Goal: Task Accomplishment & Management: Complete application form

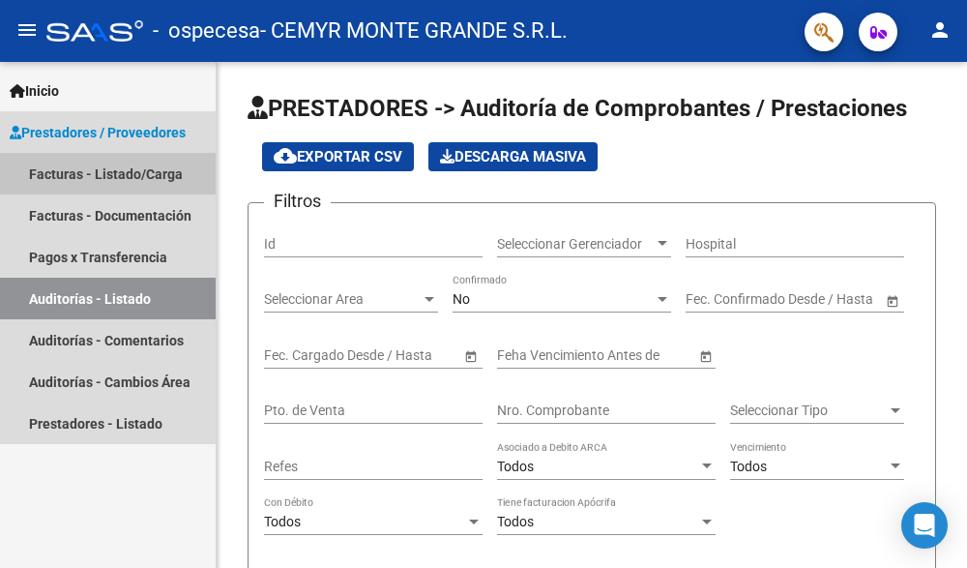
click at [55, 175] on link "Facturas - Listado/Carga" at bounding box center [108, 174] width 216 height 42
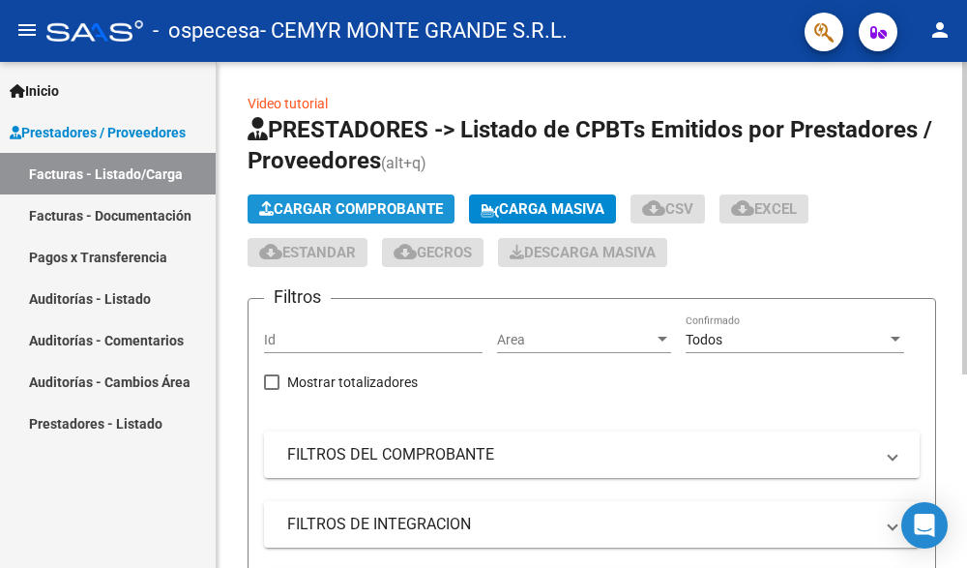
click at [386, 206] on span "Cargar Comprobante" at bounding box center [351, 208] width 184 height 17
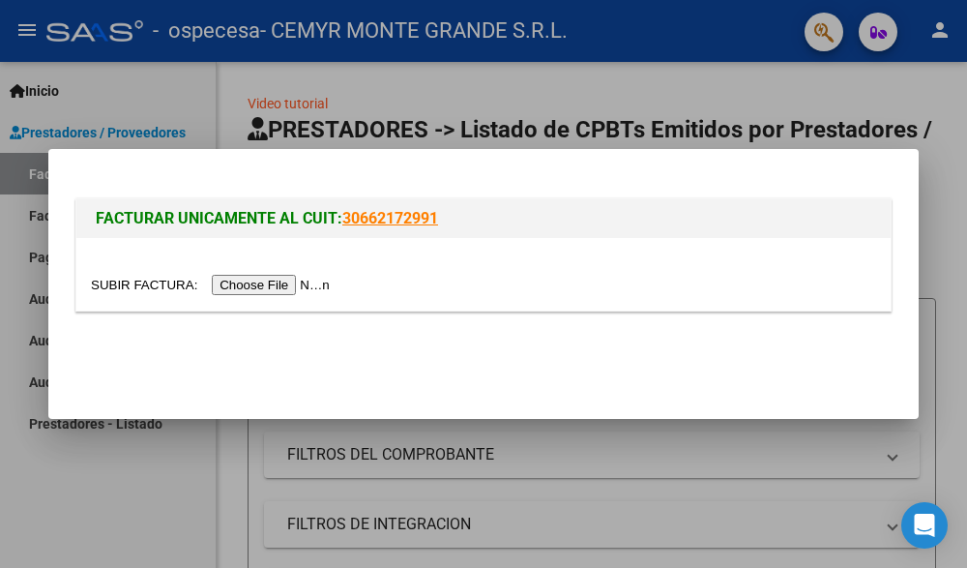
click at [276, 287] on input "file" at bounding box center [213, 285] width 245 height 20
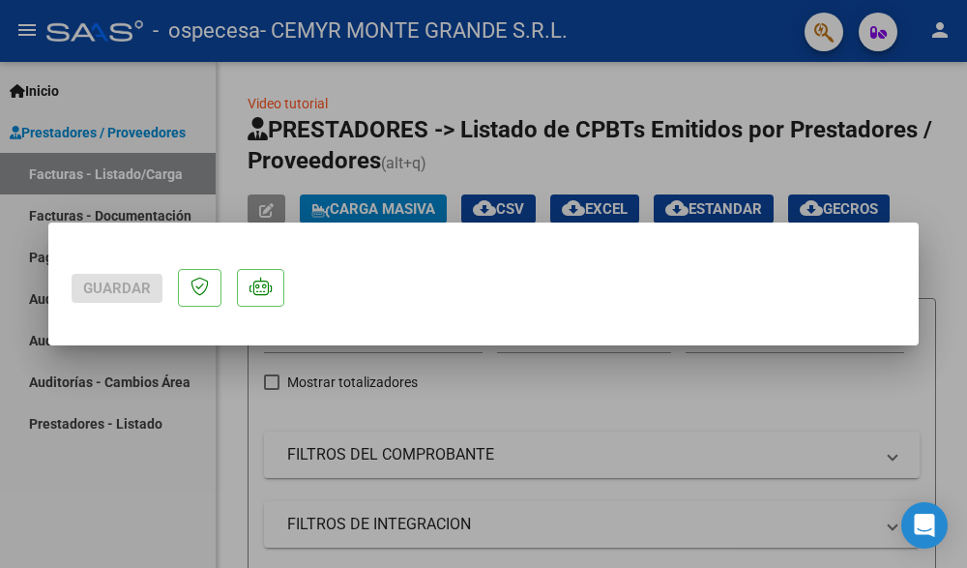
click at [213, 414] on div at bounding box center [483, 284] width 967 height 568
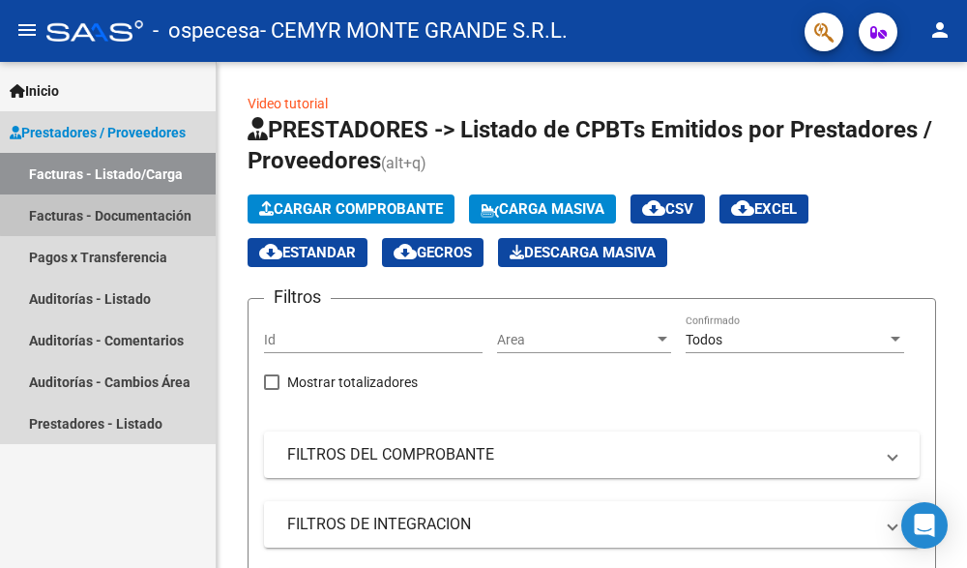
click at [154, 212] on link "Facturas - Documentación" at bounding box center [108, 215] width 216 height 42
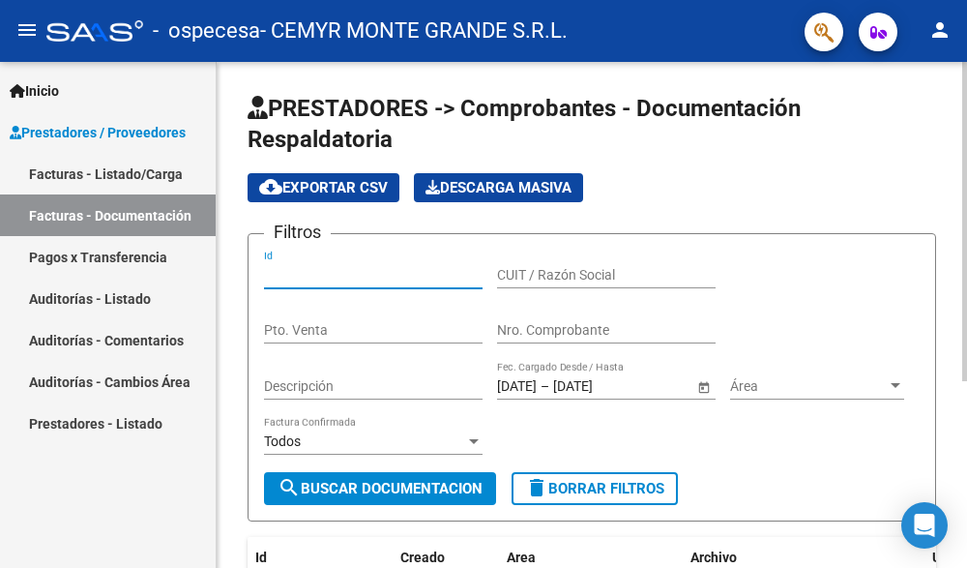
click at [302, 275] on input "Id" at bounding box center [373, 275] width 219 height 16
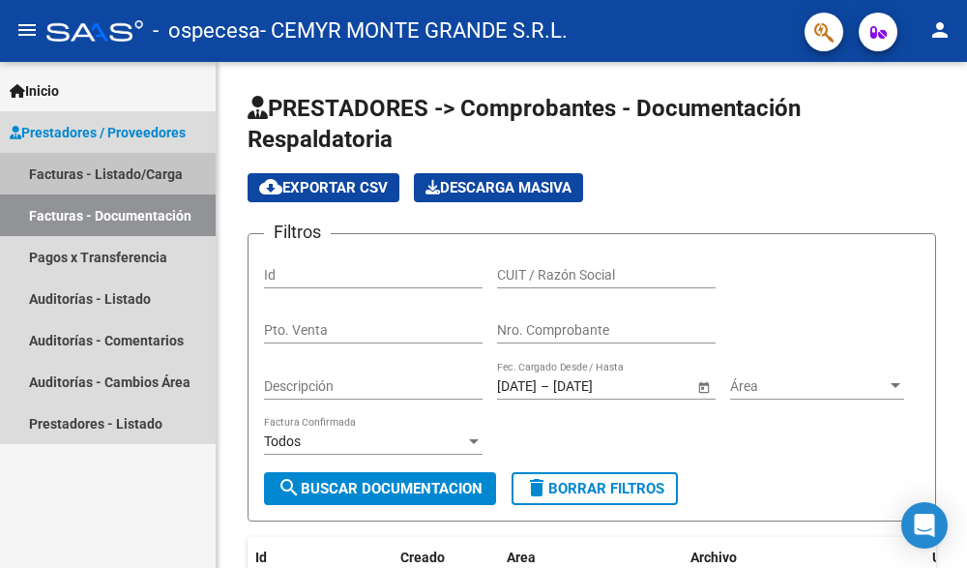
click at [54, 178] on link "Facturas - Listado/Carga" at bounding box center [108, 174] width 216 height 42
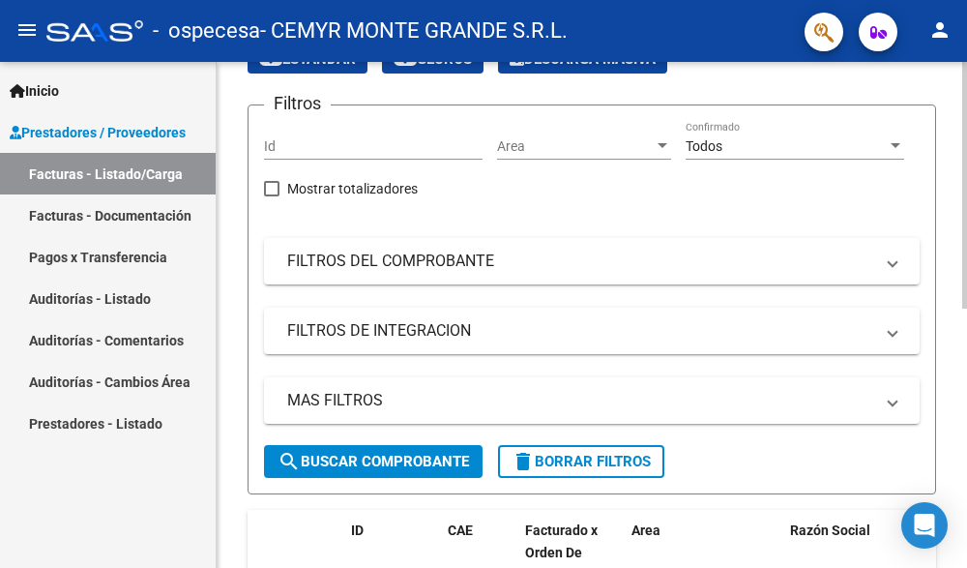
scroll to position [97, 0]
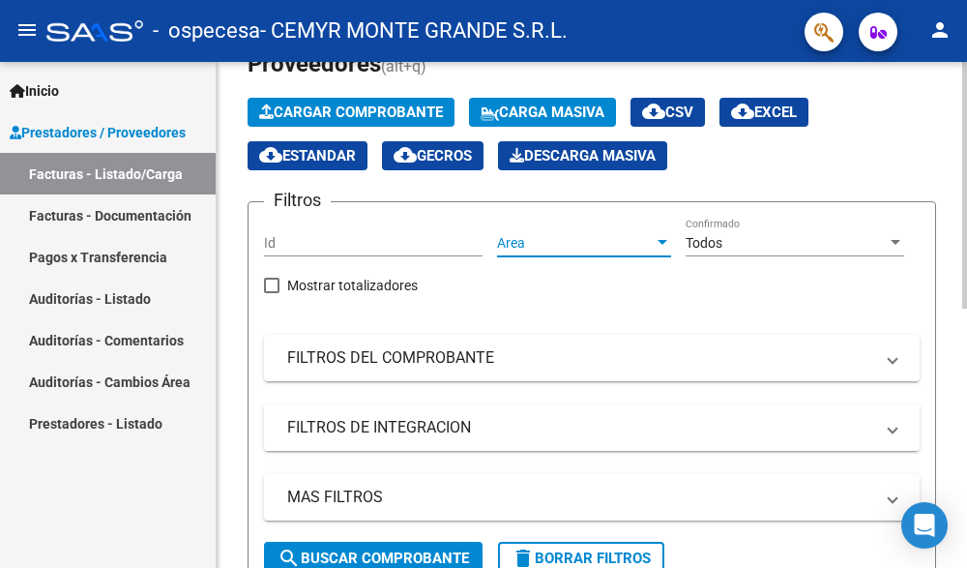
click at [661, 241] on div at bounding box center [662, 242] width 10 height 5
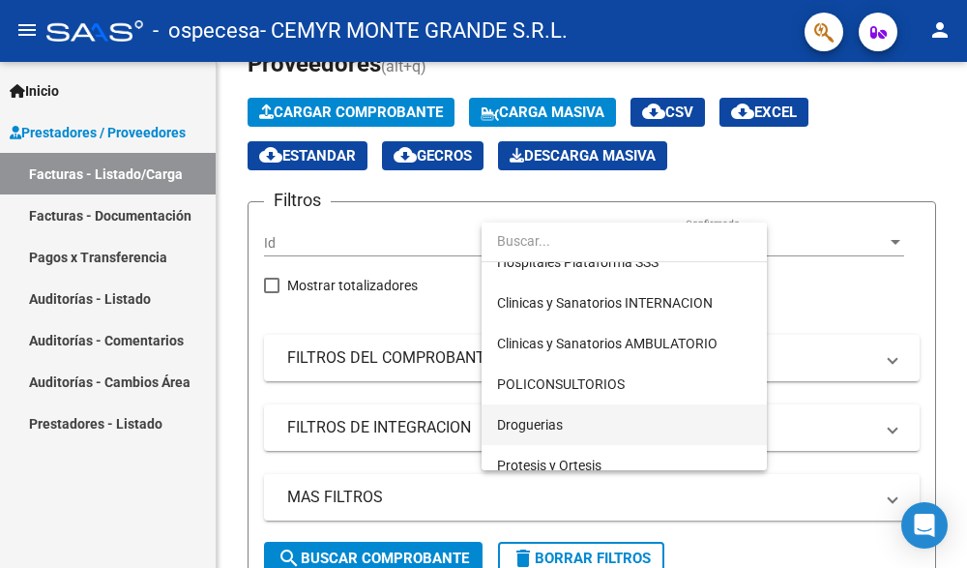
scroll to position [443, 0]
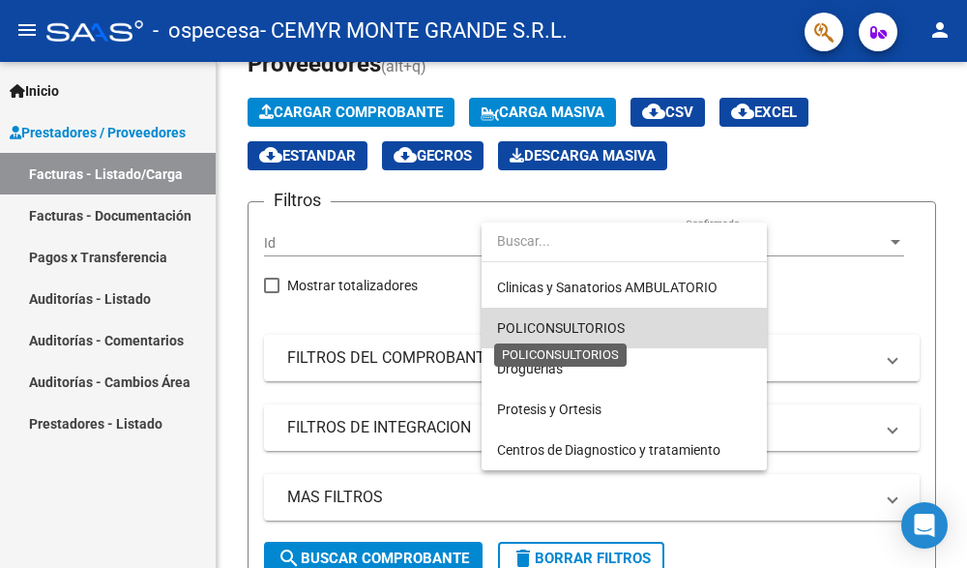
click at [610, 326] on span "POLICONSULTORIOS" at bounding box center [561, 327] width 128 height 15
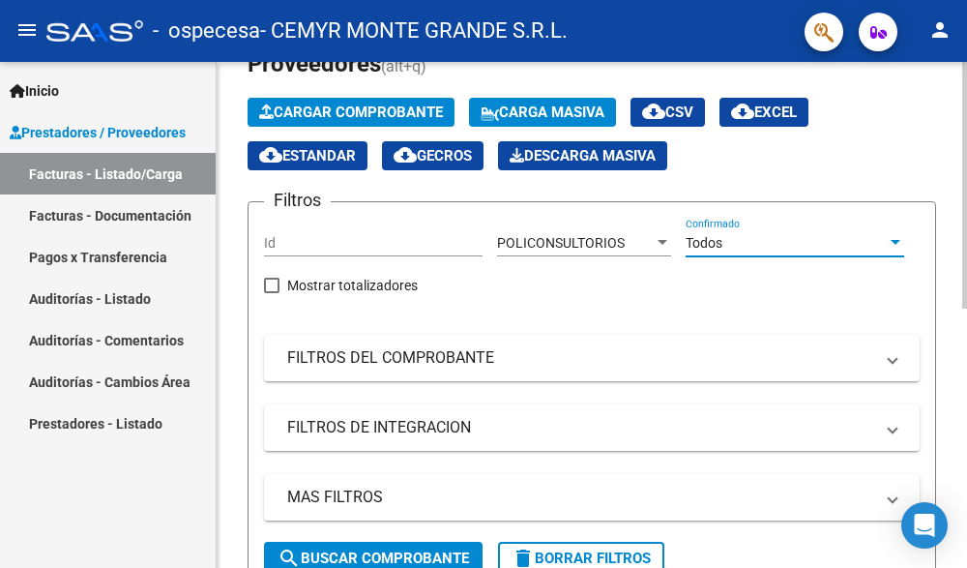
click at [899, 250] on div "Todos" at bounding box center [795, 243] width 219 height 16
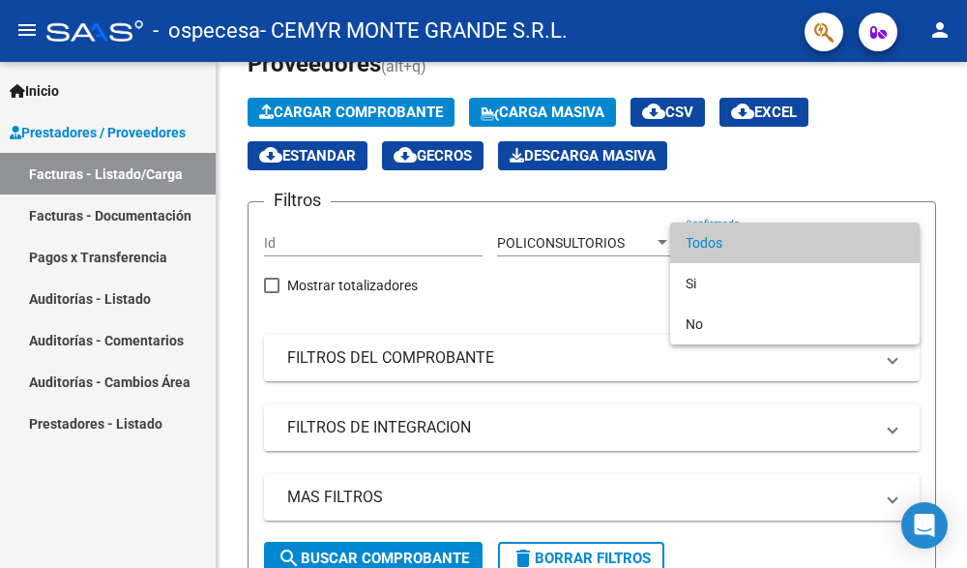
click at [564, 307] on div at bounding box center [483, 284] width 967 height 568
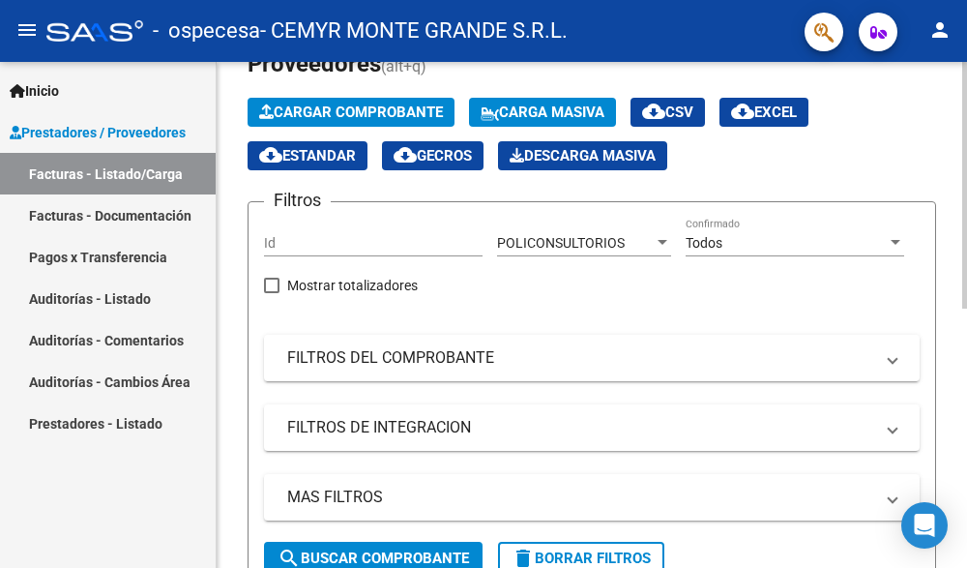
click at [425, 108] on span "Cargar Comprobante" at bounding box center [351, 111] width 184 height 17
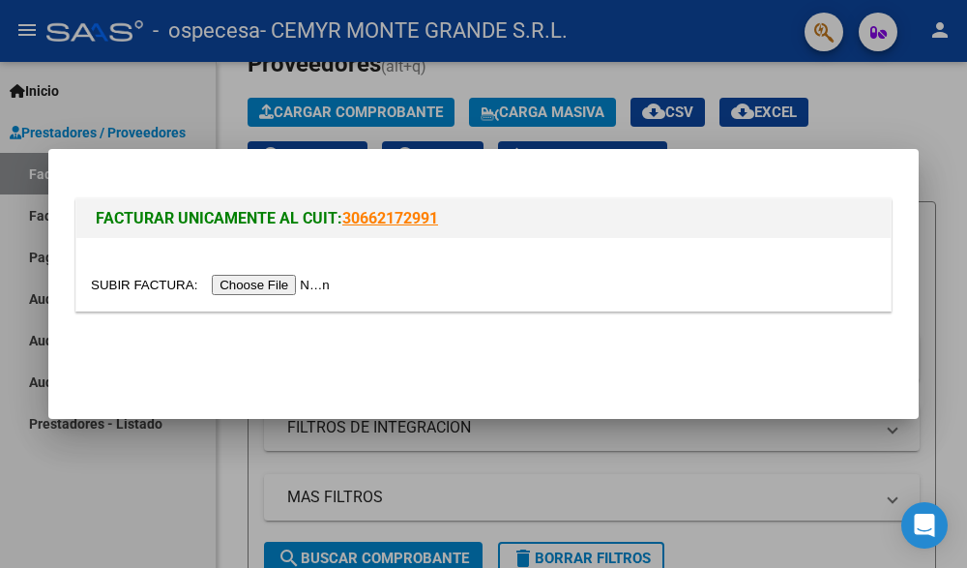
click at [264, 282] on input "file" at bounding box center [213, 285] width 245 height 20
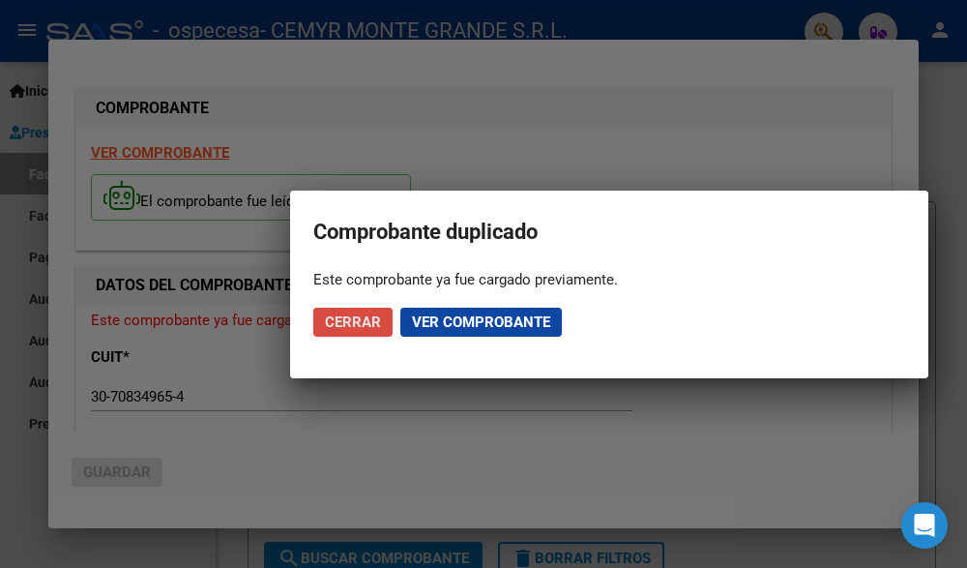
click at [345, 321] on span "Cerrar" at bounding box center [353, 321] width 56 height 17
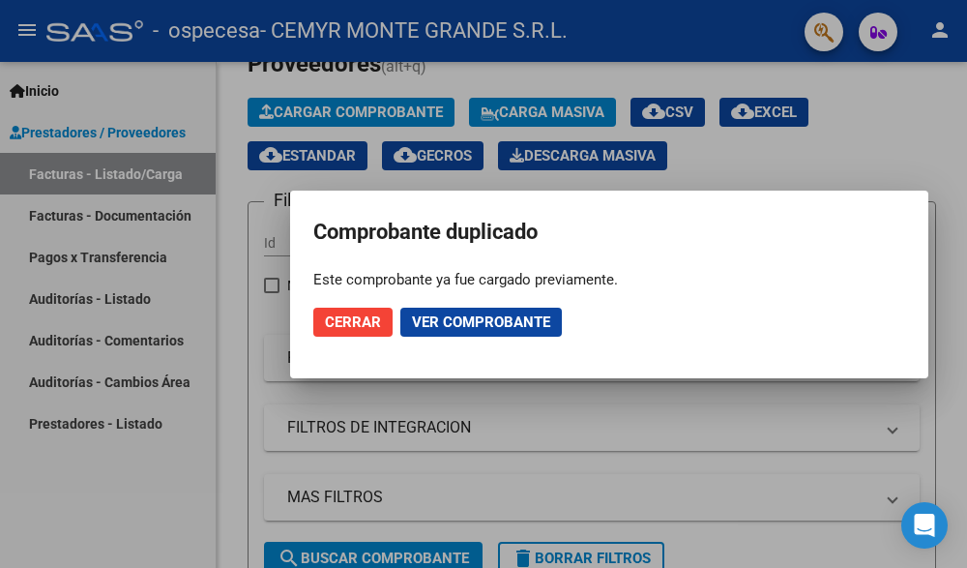
click at [356, 327] on span "Cerrar" at bounding box center [353, 321] width 56 height 17
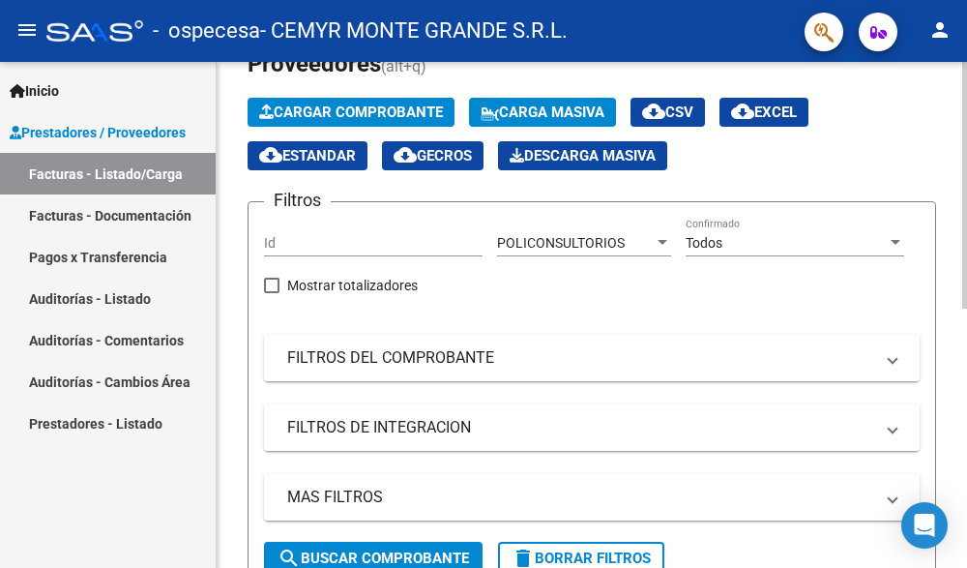
scroll to position [0, 0]
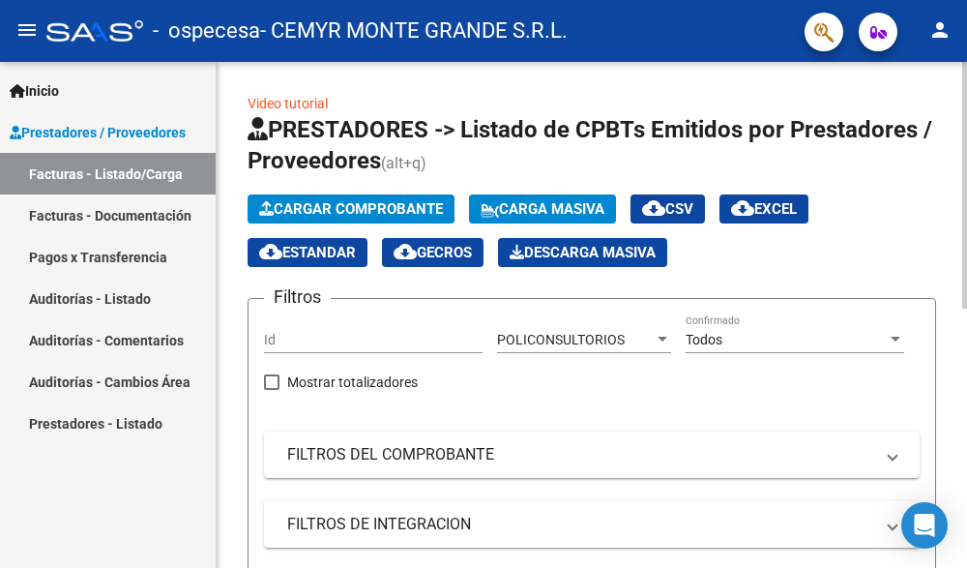
click at [327, 249] on span "cloud_download Estandar" at bounding box center [307, 252] width 97 height 17
click at [226, 307] on div "Video tutorial PRESTADORES -> Listado de CPBTs Emitidos por Prestadores / Prove…" at bounding box center [592, 573] width 750 height 1022
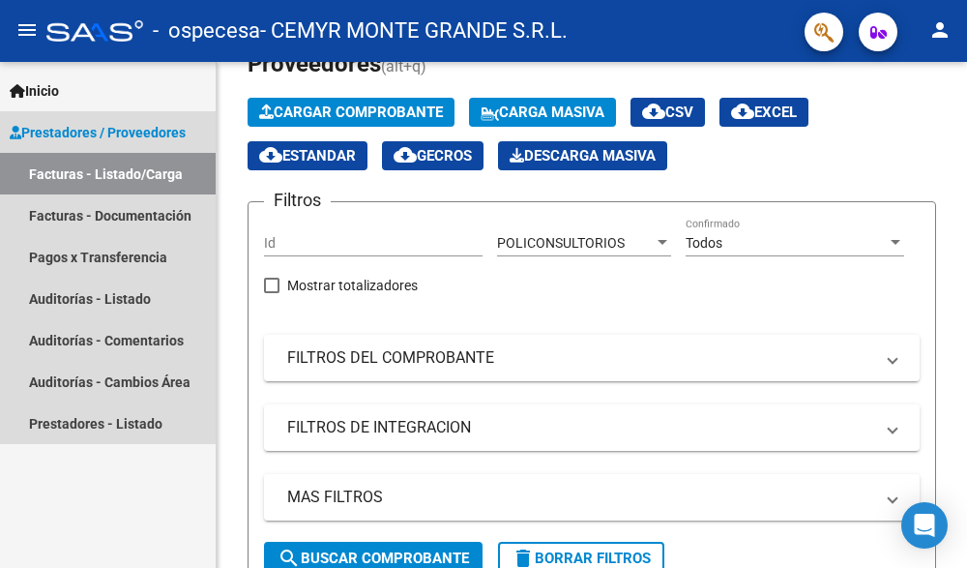
click at [68, 134] on span "Prestadores / Proveedores" at bounding box center [98, 132] width 176 height 21
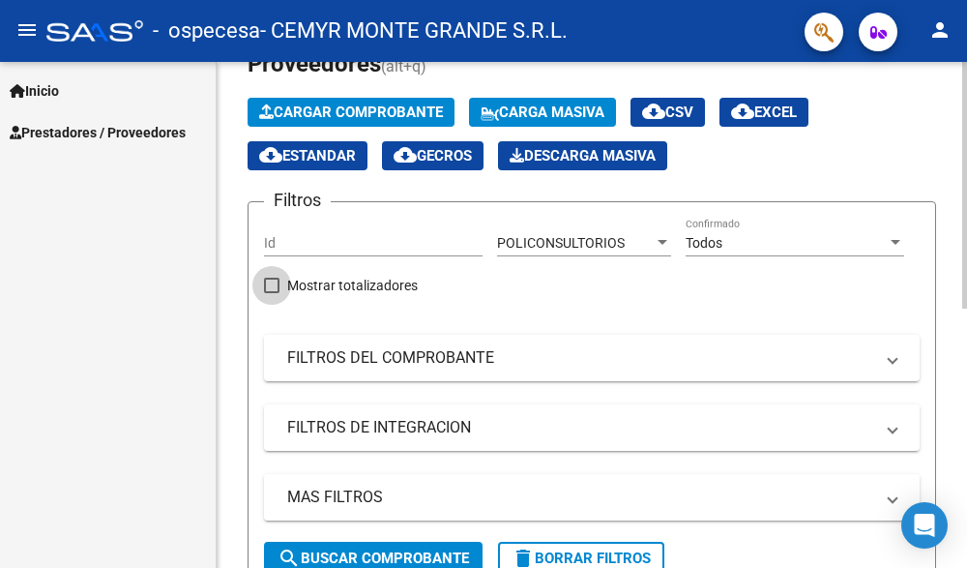
click at [270, 287] on span at bounding box center [271, 284] width 15 height 15
click at [271, 293] on input "Mostrar totalizadores" at bounding box center [271, 293] width 1 height 1
click at [271, 287] on span at bounding box center [271, 284] width 15 height 15
click at [271, 293] on input "Mostrar totalizadores" at bounding box center [271, 293] width 1 height 1
checkbox input "true"
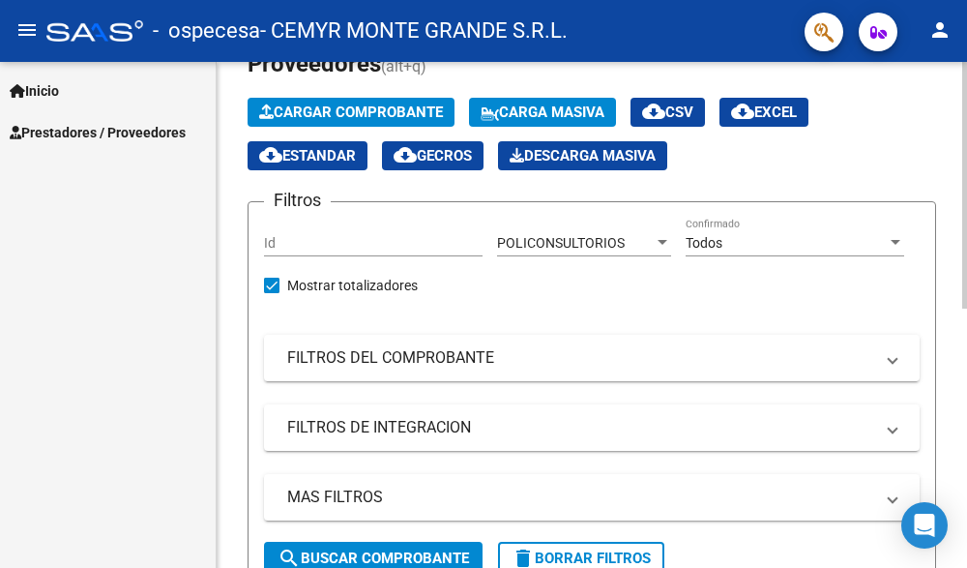
click at [536, 110] on span "Carga Masiva" at bounding box center [543, 111] width 124 height 17
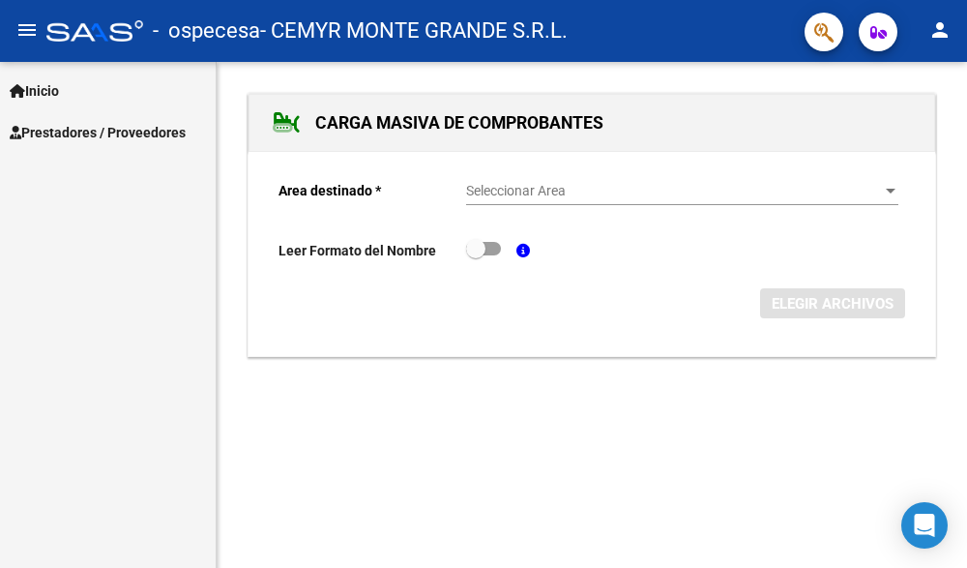
click at [485, 195] on span "Seleccionar Area" at bounding box center [673, 191] width 415 height 16
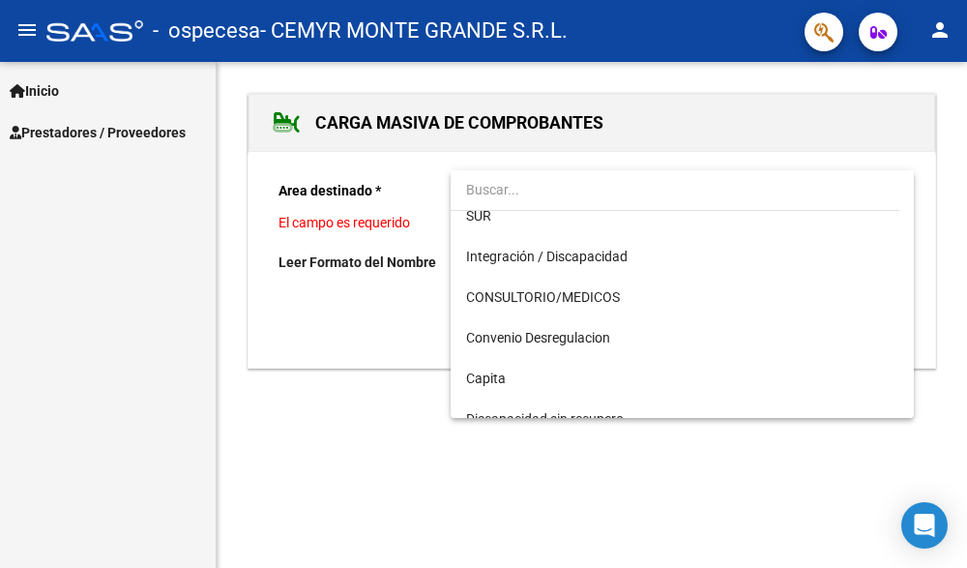
scroll to position [290, 0]
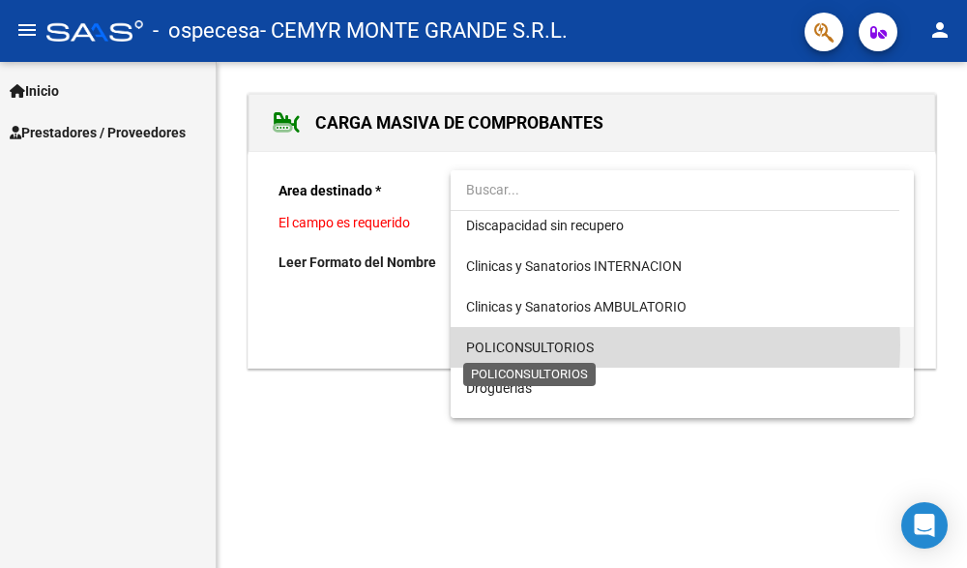
click at [568, 344] on span "POLICONSULTORIOS" at bounding box center [530, 346] width 128 height 15
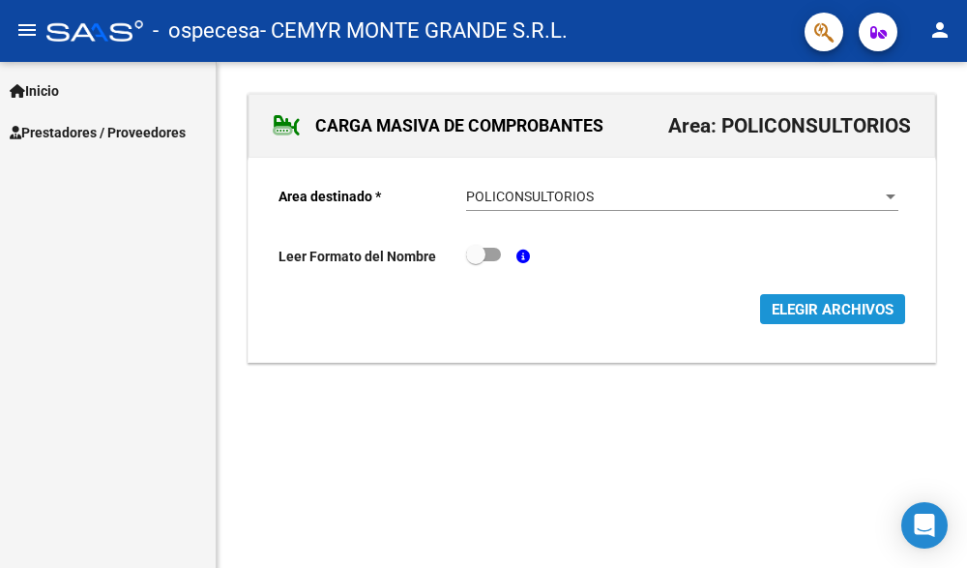
click at [828, 301] on button "ELEGIR ARCHIVOS" at bounding box center [832, 309] width 145 height 30
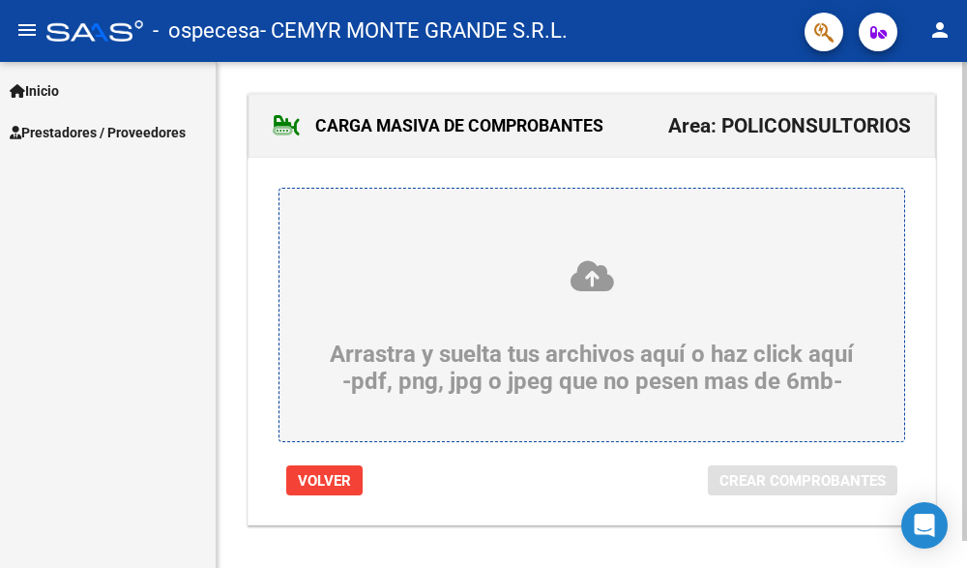
scroll to position [29, 0]
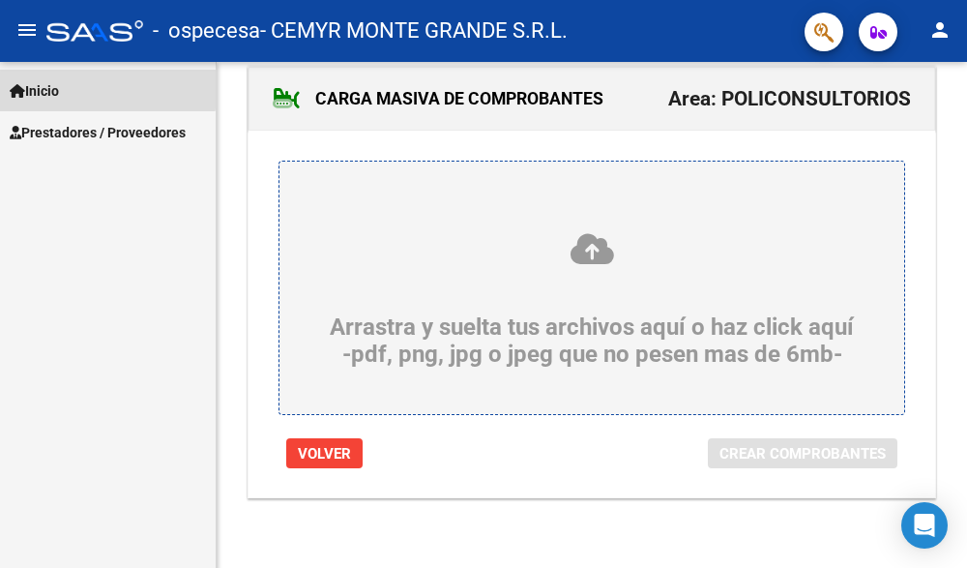
click at [69, 86] on link "Inicio" at bounding box center [108, 91] width 216 height 42
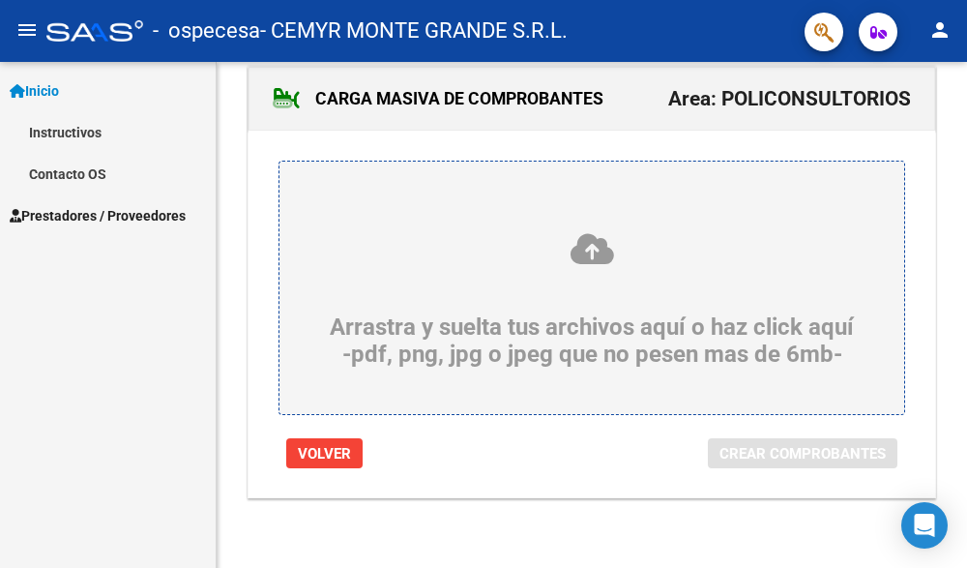
click at [78, 132] on link "Instructivos" at bounding box center [108, 132] width 216 height 42
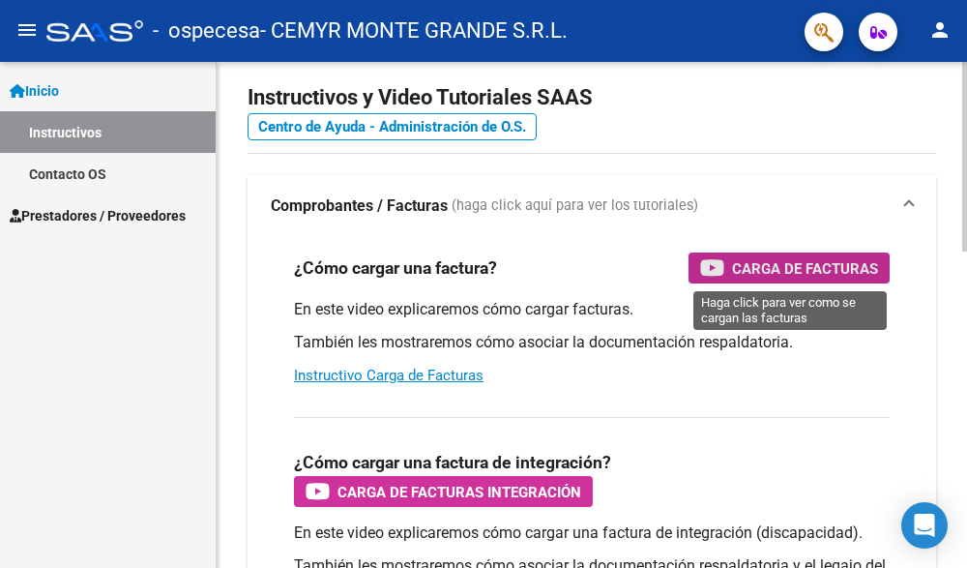
click at [797, 265] on span "Carga de Facturas" at bounding box center [805, 268] width 146 height 24
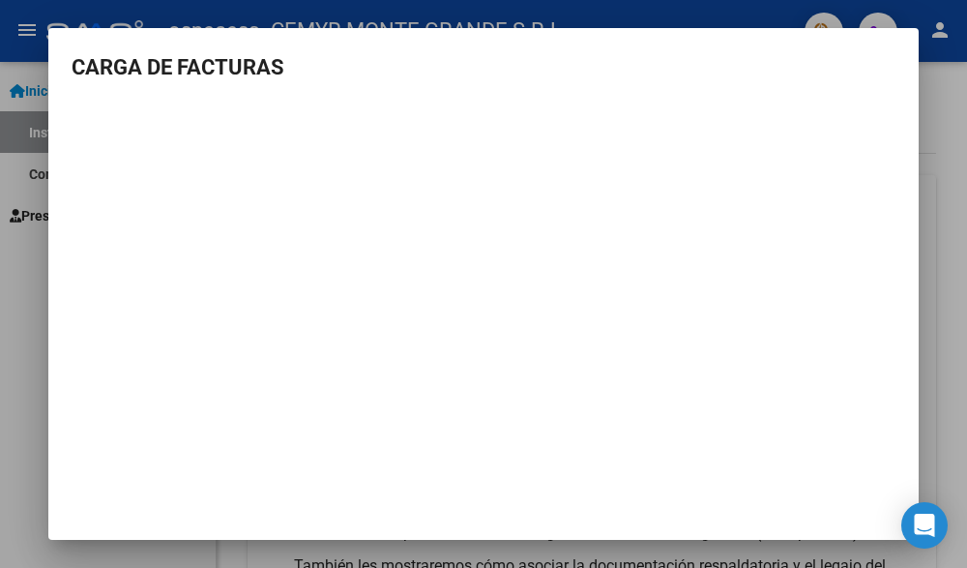
click at [950, 150] on div at bounding box center [483, 284] width 967 height 568
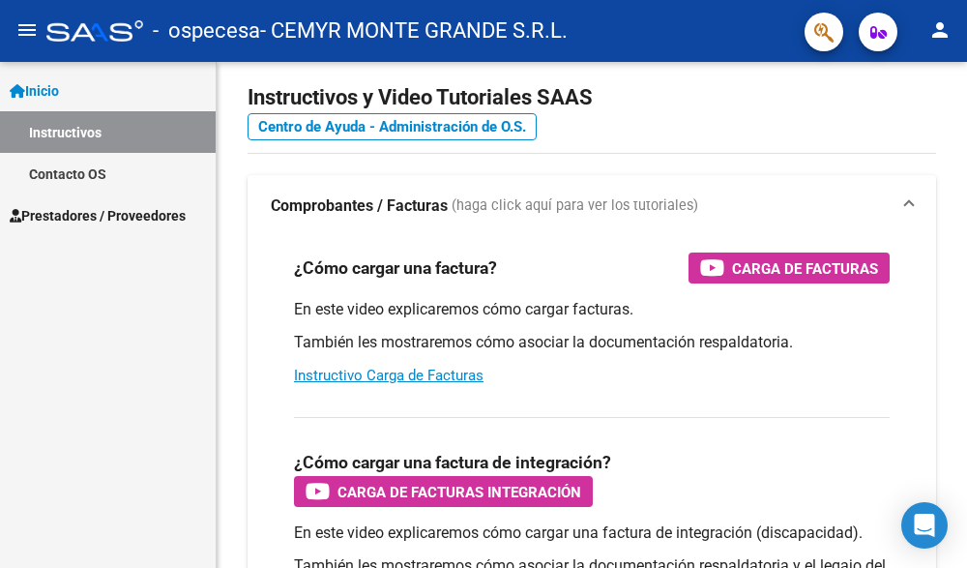
click at [63, 209] on span "Prestadores / Proveedores" at bounding box center [98, 215] width 176 height 21
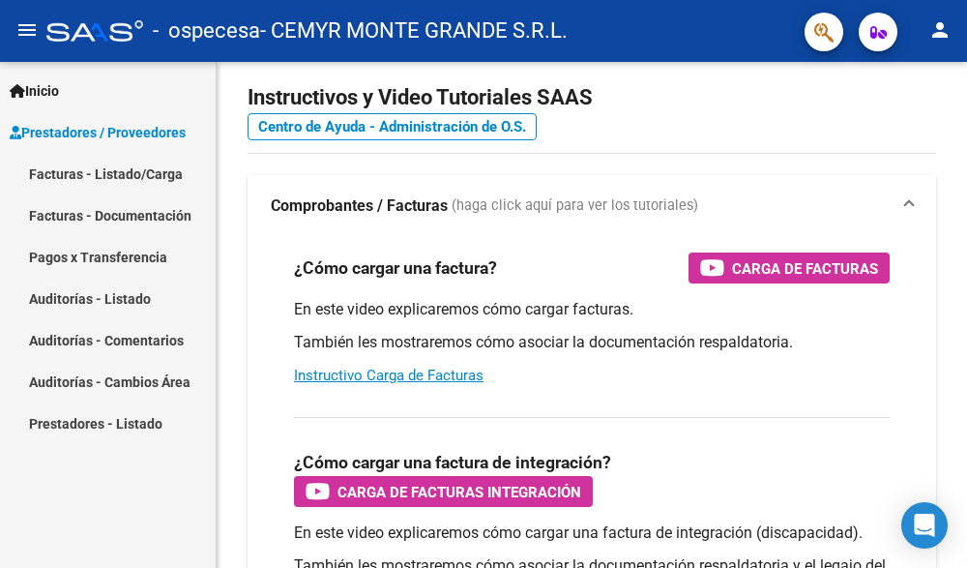
click at [166, 177] on link "Facturas - Listado/Carga" at bounding box center [108, 174] width 216 height 42
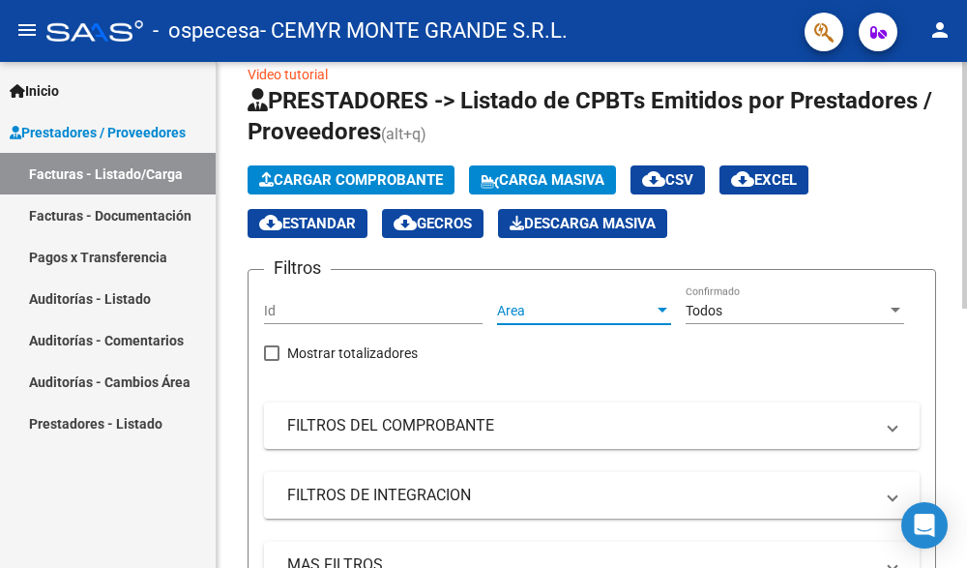
click at [661, 307] on div at bounding box center [662, 309] width 10 height 5
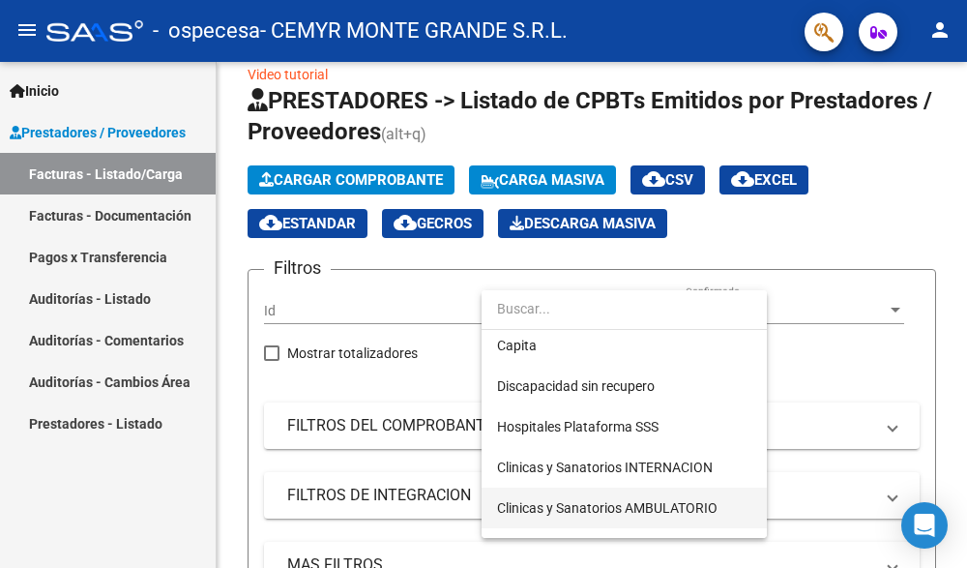
scroll to position [443, 0]
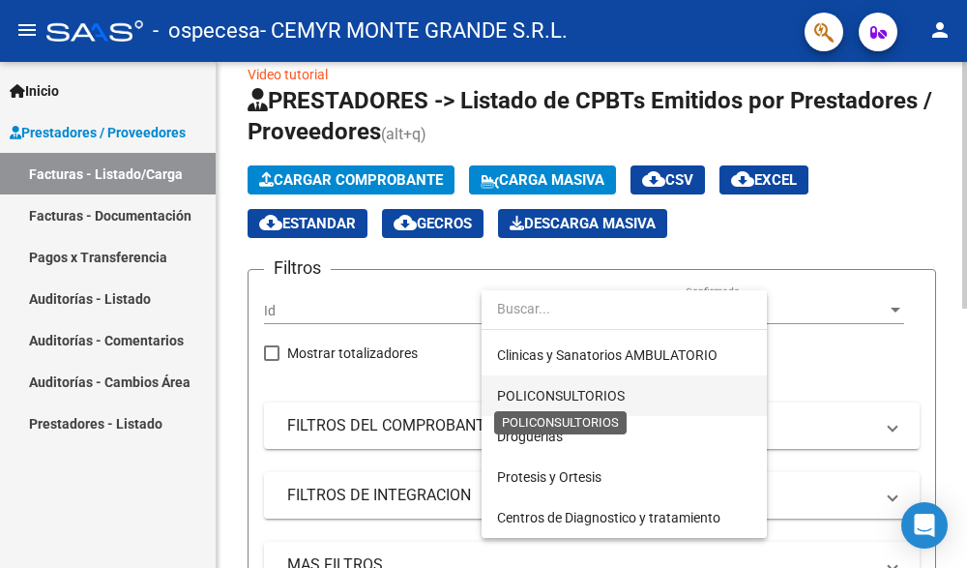
drag, startPoint x: 591, startPoint y: 400, endPoint x: 598, endPoint y: 384, distance: 17.8
click at [594, 397] on span "POLICONSULTORIOS" at bounding box center [561, 395] width 128 height 15
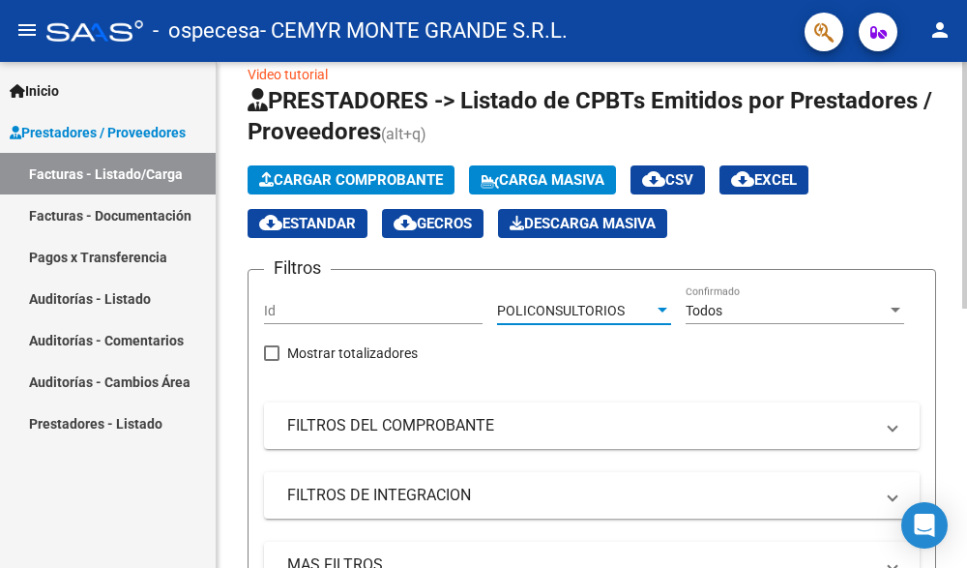
click at [896, 307] on div at bounding box center [896, 309] width 10 height 5
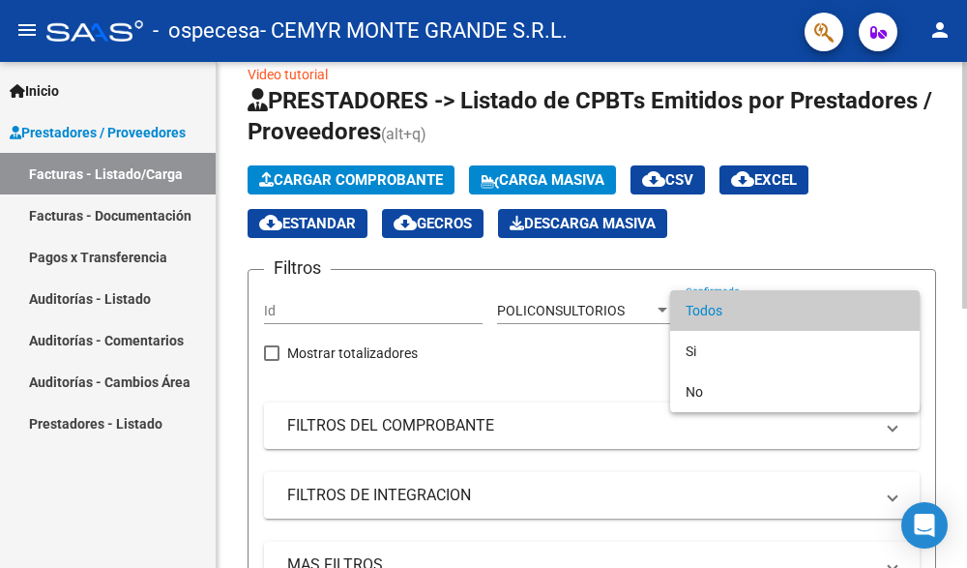
click at [535, 361] on div at bounding box center [483, 284] width 967 height 568
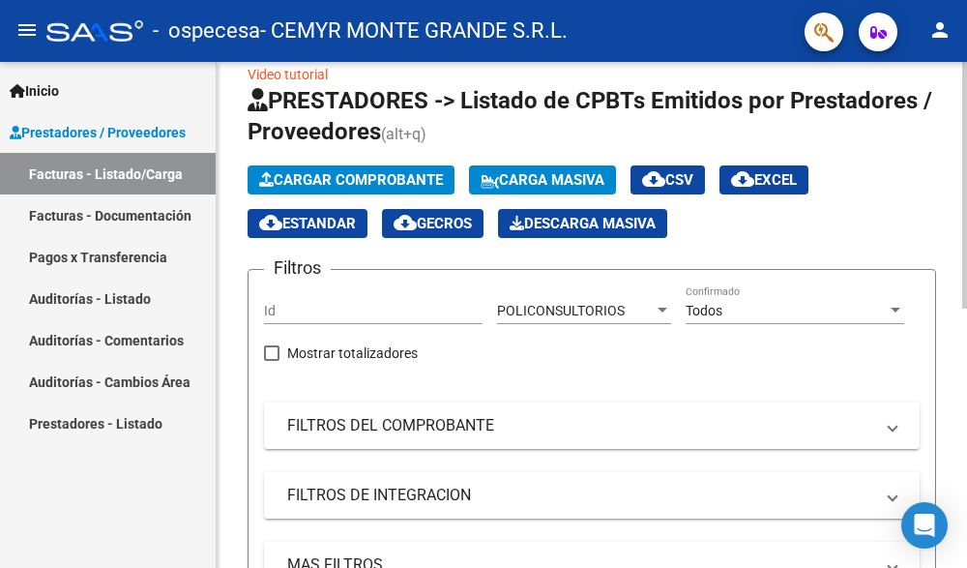
click at [406, 321] on div "Id" at bounding box center [373, 304] width 219 height 39
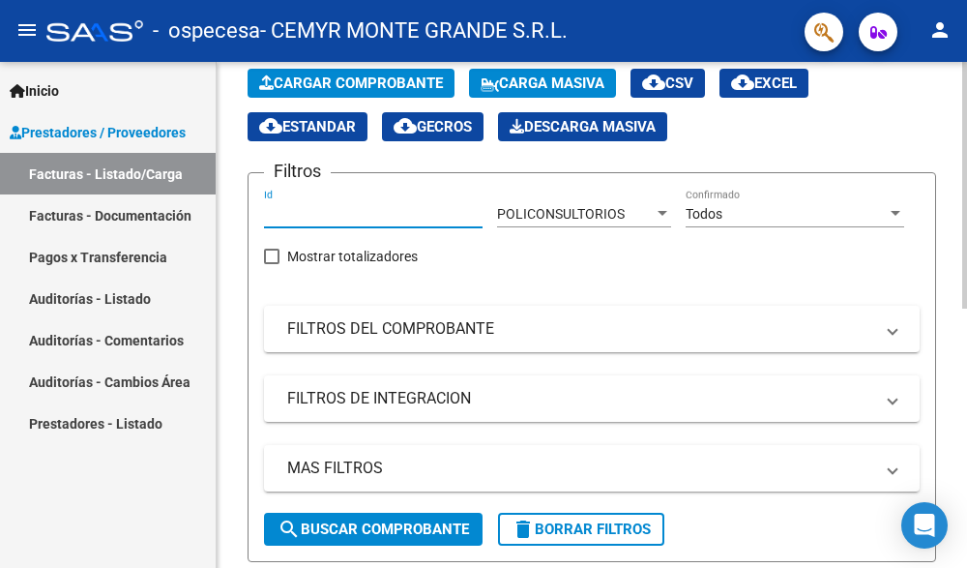
scroll to position [319, 0]
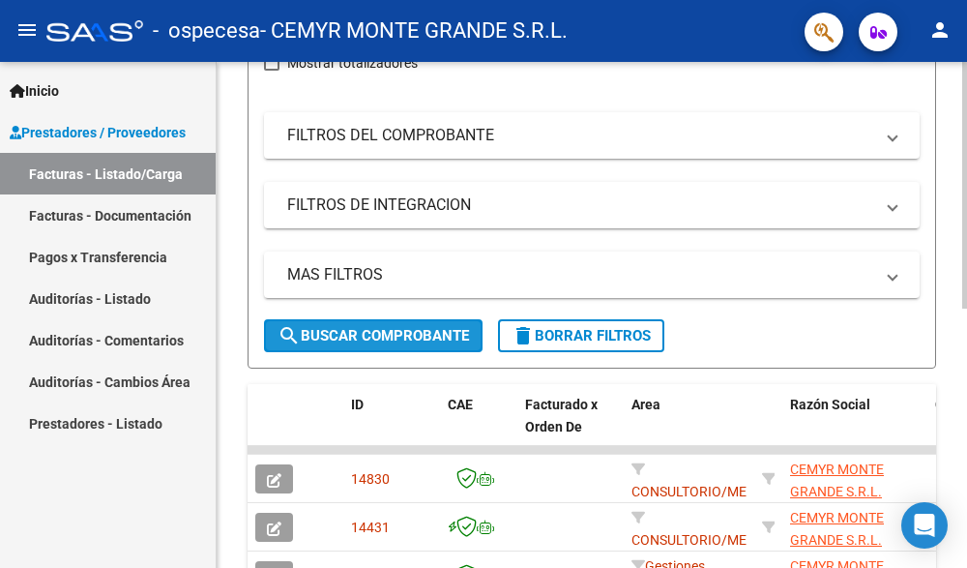
click at [401, 326] on button "search Buscar Comprobante" at bounding box center [373, 335] width 219 height 33
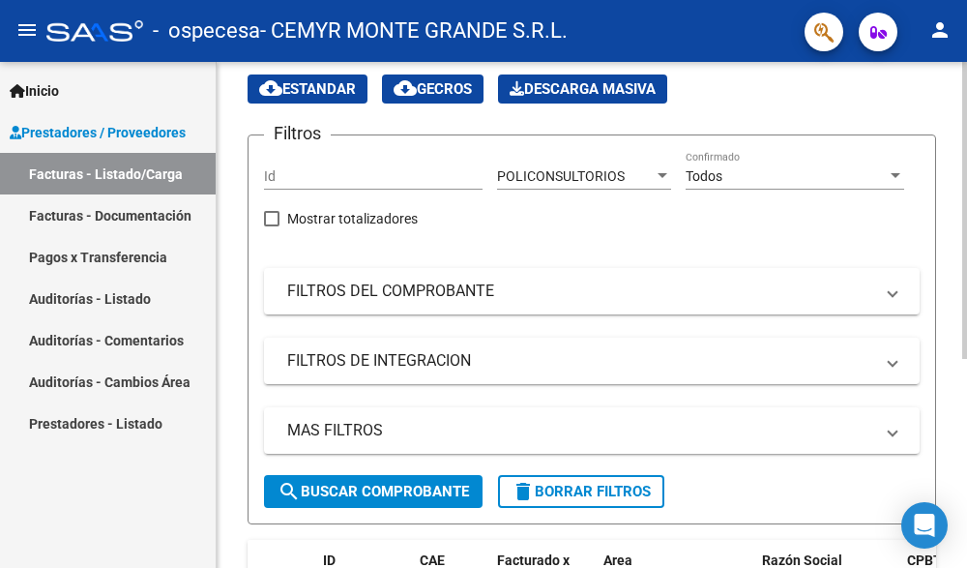
scroll to position [67, 0]
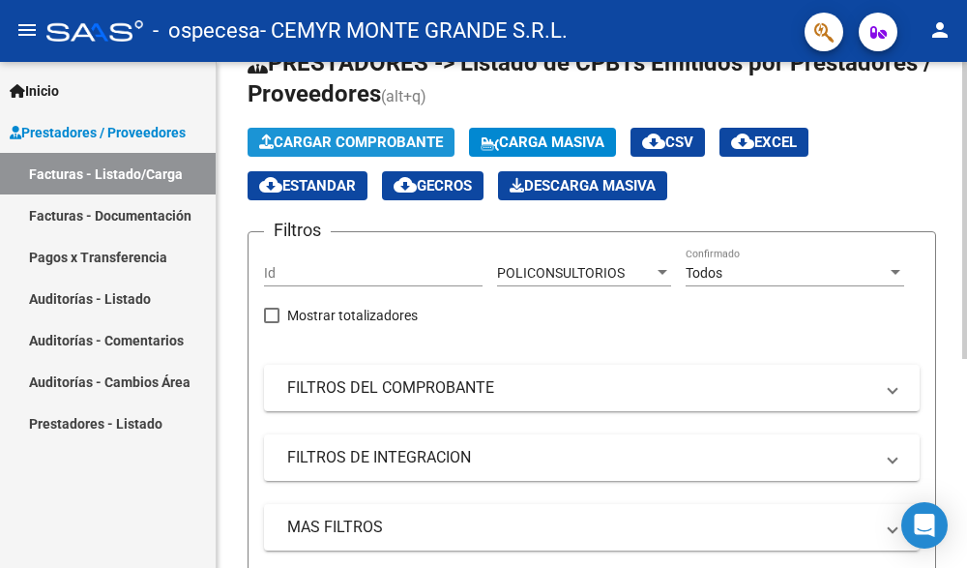
click at [426, 134] on span "Cargar Comprobante" at bounding box center [351, 141] width 184 height 17
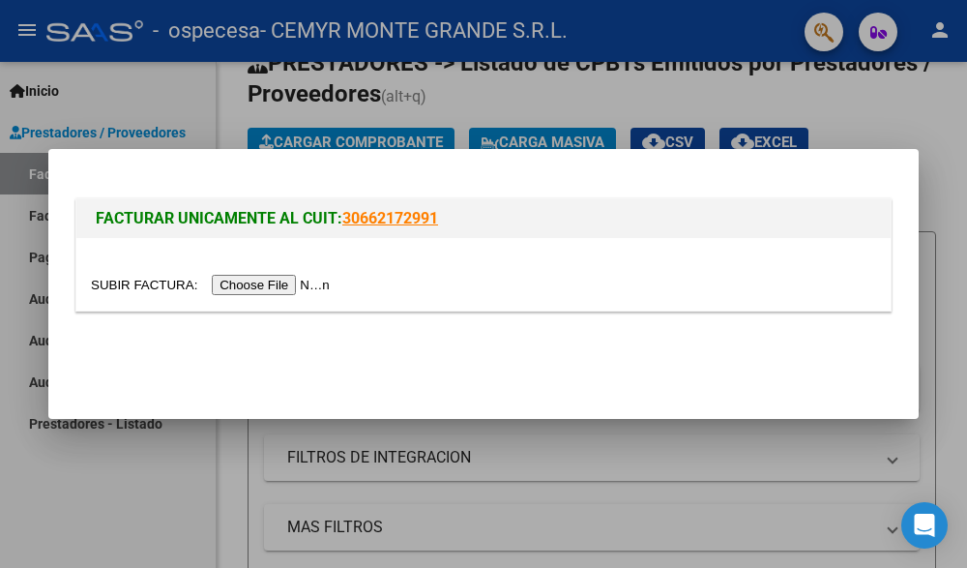
click at [276, 279] on input "file" at bounding box center [213, 285] width 245 height 20
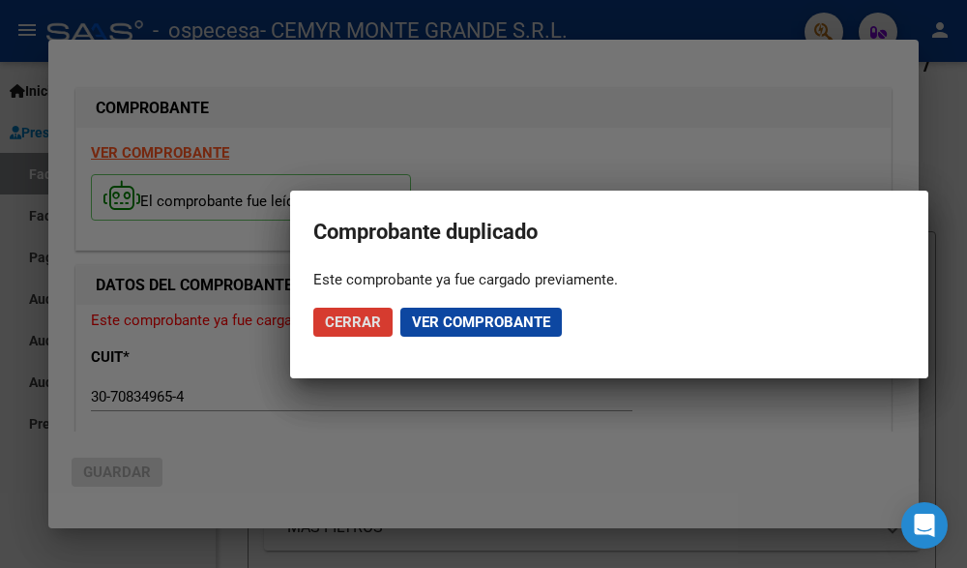
click at [450, 325] on span "Ver comprobante" at bounding box center [481, 321] width 138 height 17
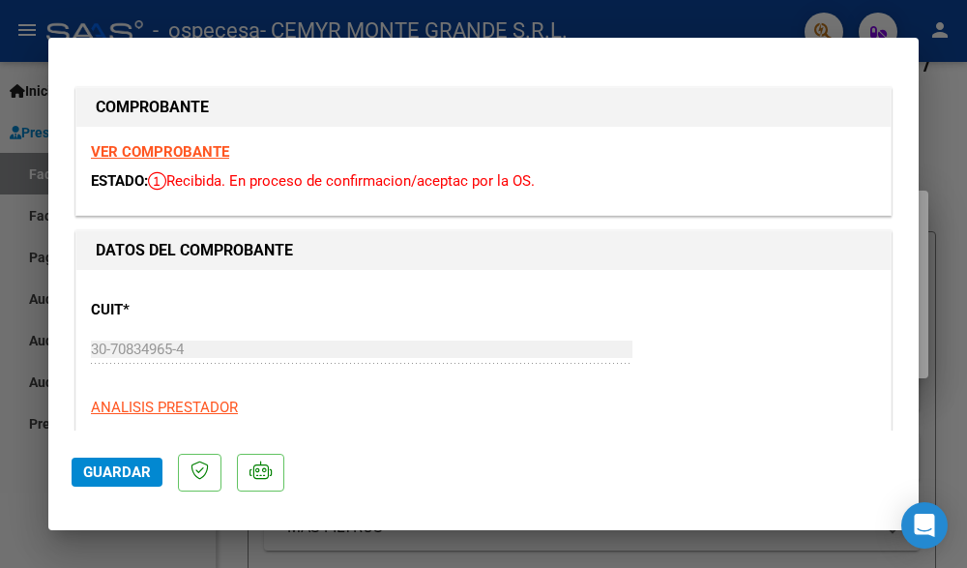
scroll to position [97, 0]
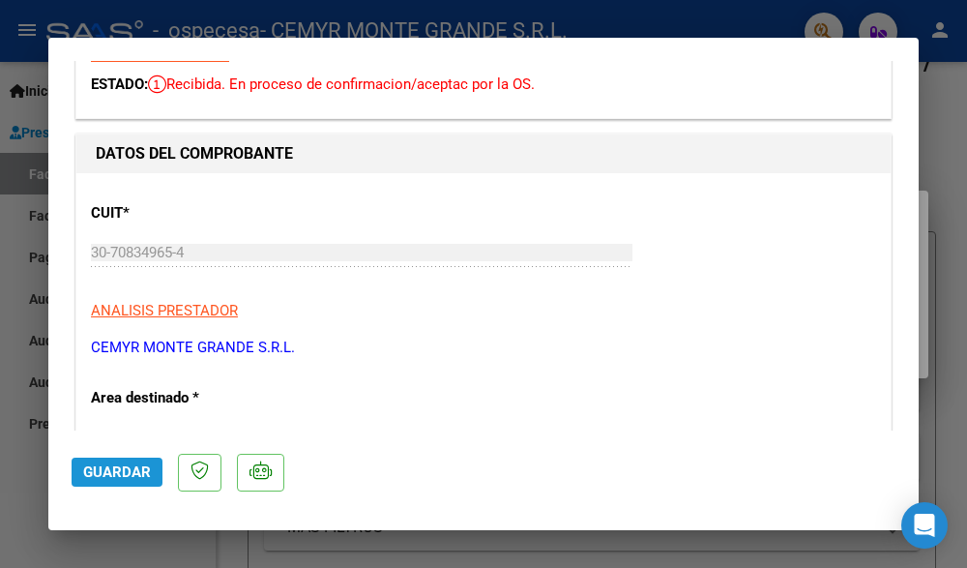
click at [128, 465] on span "Guardar" at bounding box center [117, 471] width 68 height 17
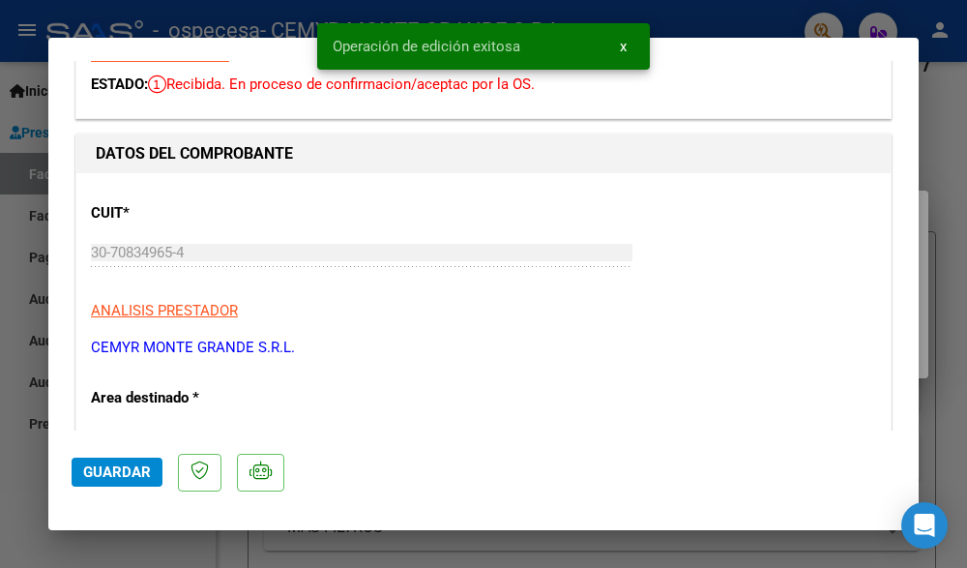
click at [616, 45] on button "x" at bounding box center [623, 46] width 38 height 35
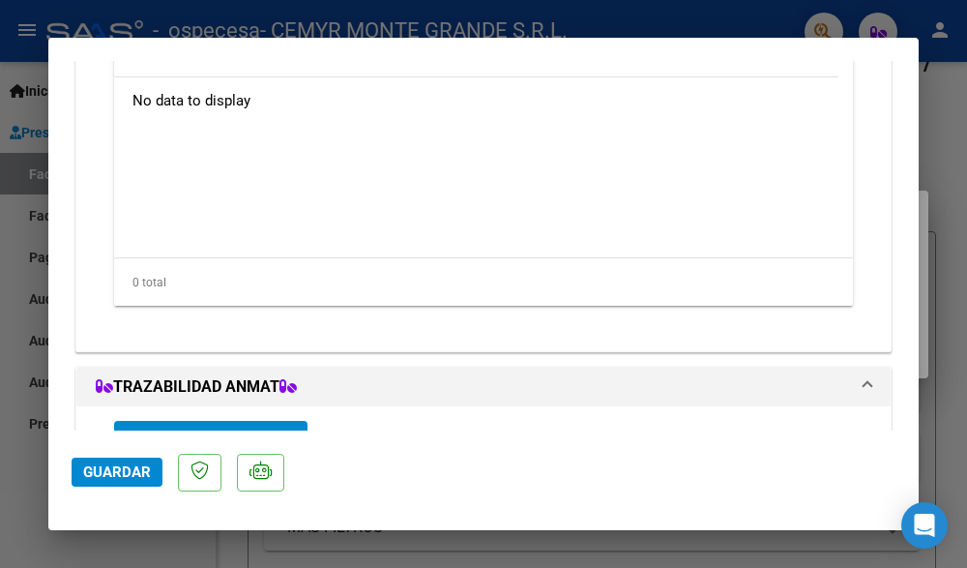
scroll to position [1485, 0]
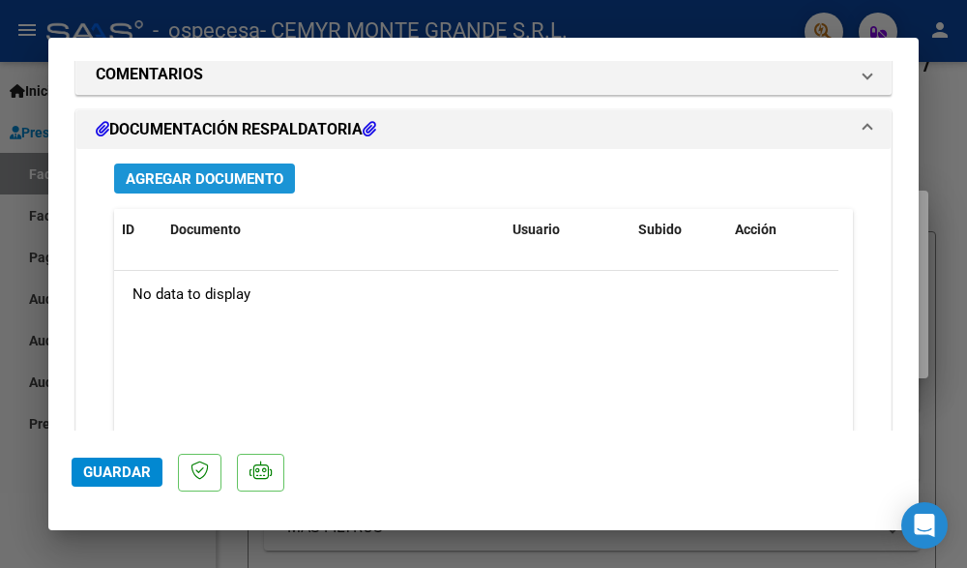
click at [199, 178] on span "Agregar Documento" at bounding box center [205, 178] width 158 height 17
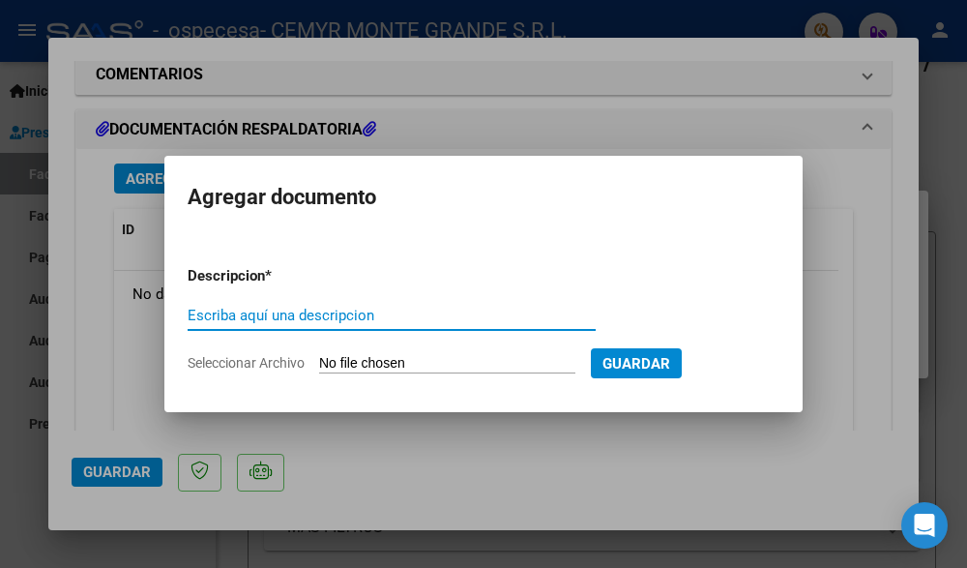
click at [258, 313] on input "Escriba aquí una descripcion" at bounding box center [392, 315] width 408 height 17
type input "factura, detalle y comprobantes"
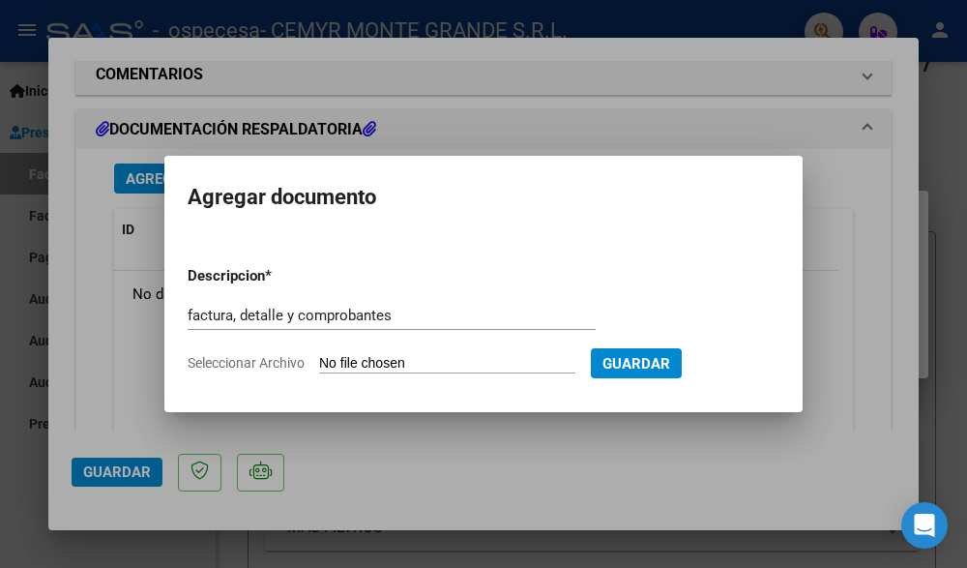
click at [391, 361] on input "Seleccionar Archivo" at bounding box center [447, 364] width 256 height 18
type input "C:\fakepath\ComprobantesRecibidos.xlsx"
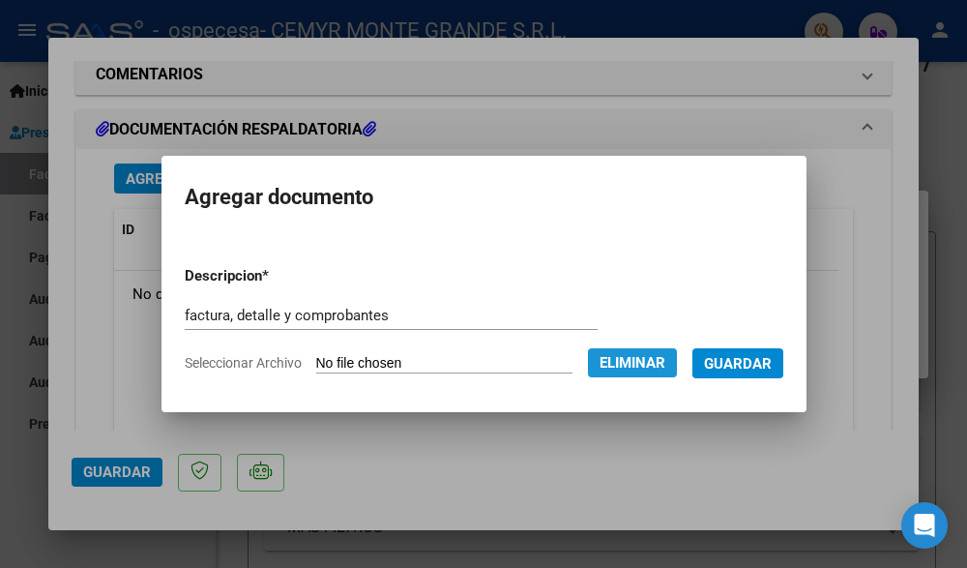
click at [665, 356] on span "Eliminar" at bounding box center [632, 362] width 66 height 17
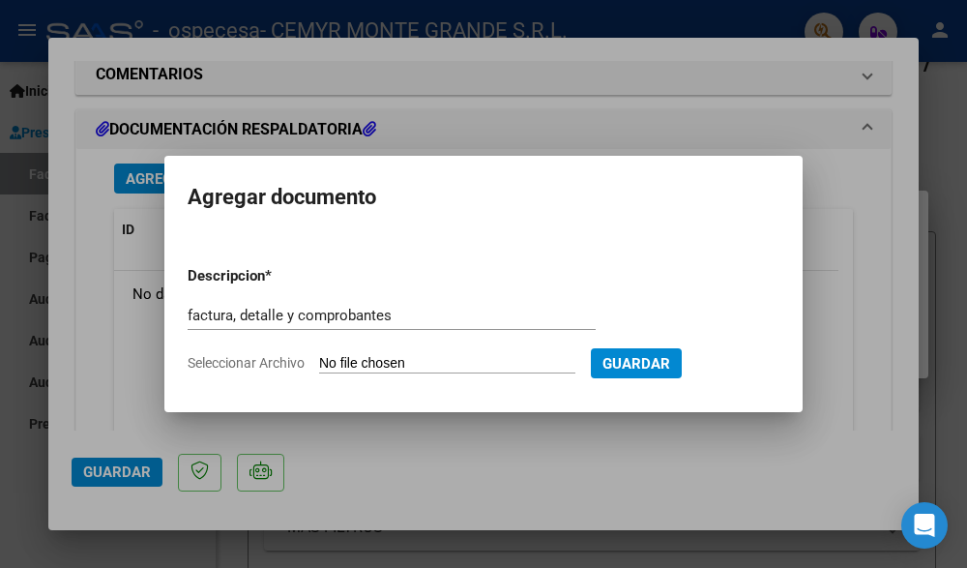
click at [377, 366] on input "Seleccionar Archivo" at bounding box center [447, 364] width 256 height 18
type input "C:\fakepath\ospecesa (1).pdf"
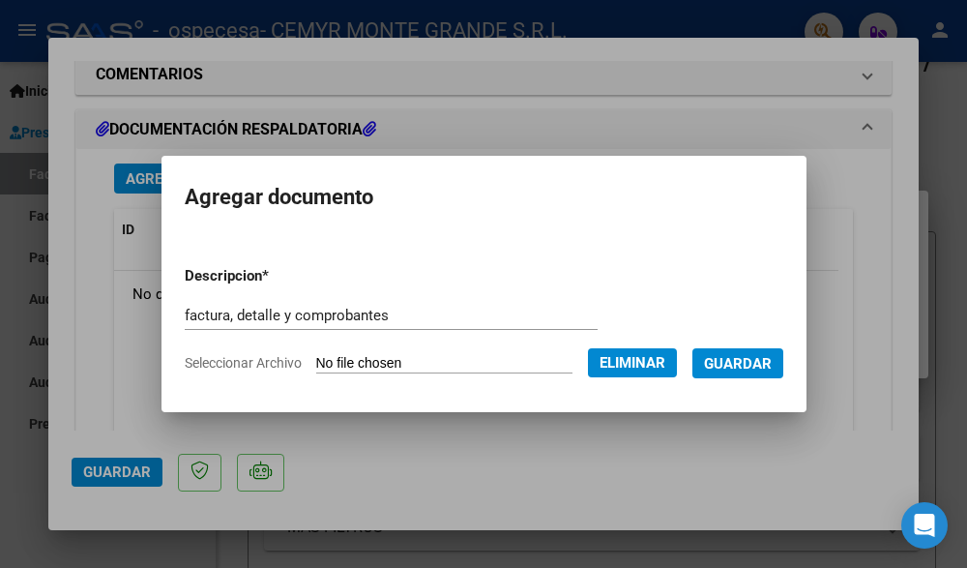
click at [772, 362] on span "Guardar" at bounding box center [738, 363] width 68 height 17
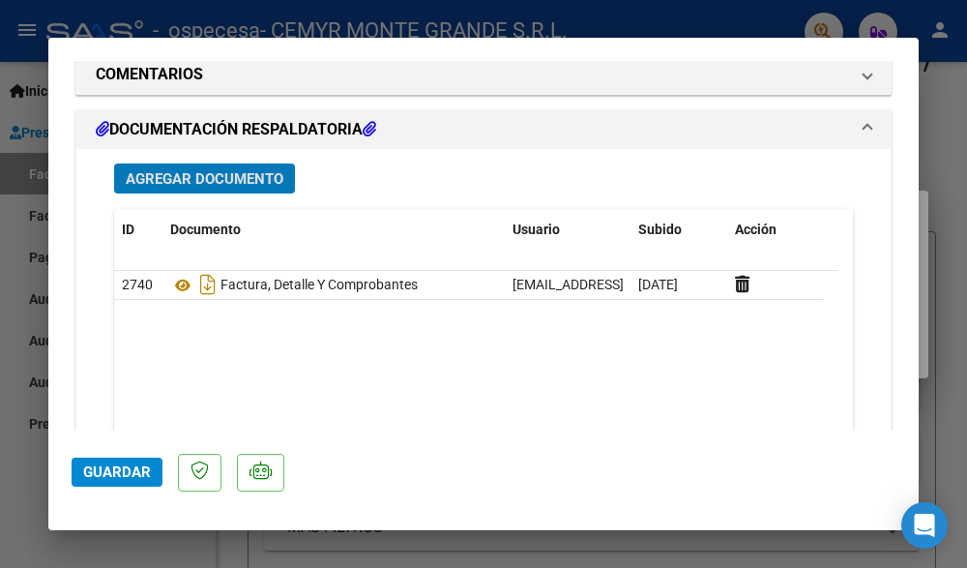
click at [138, 457] on button "Guardar" at bounding box center [117, 471] width 91 height 29
click at [122, 473] on span "Guardar" at bounding box center [117, 471] width 68 height 17
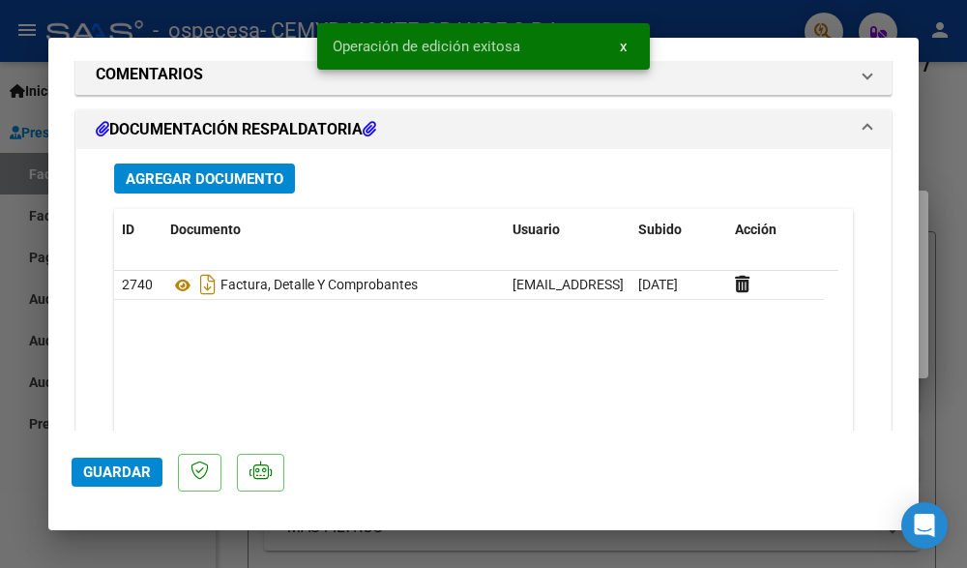
click at [623, 46] on span "x" at bounding box center [623, 46] width 7 height 17
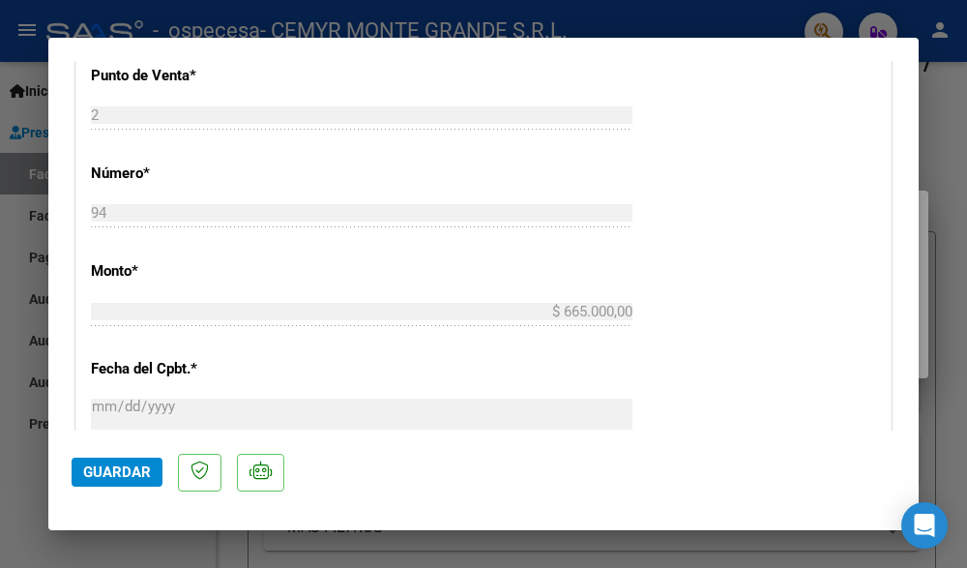
scroll to position [422, 0]
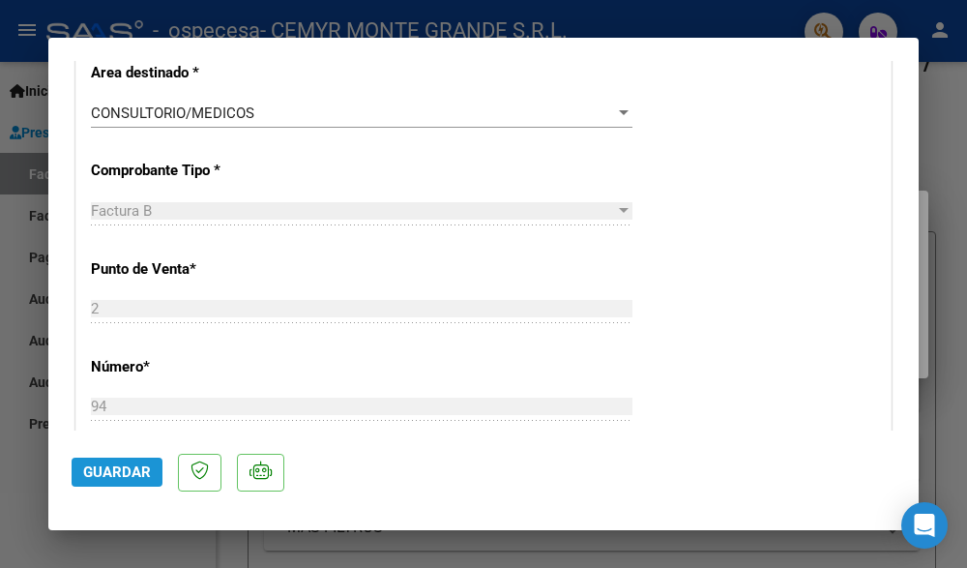
click at [131, 477] on span "Guardar" at bounding box center [117, 471] width 68 height 17
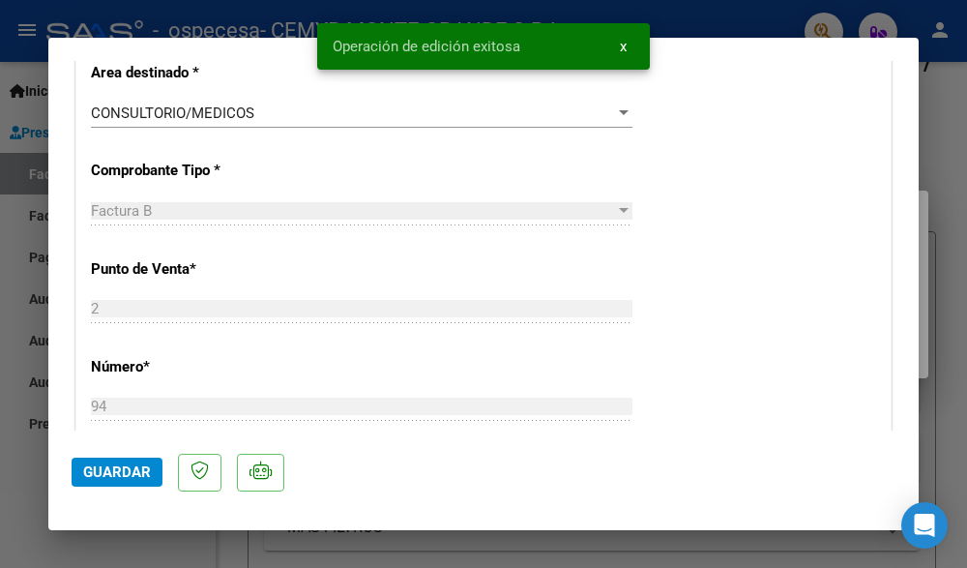
click at [615, 44] on button "x" at bounding box center [623, 46] width 38 height 35
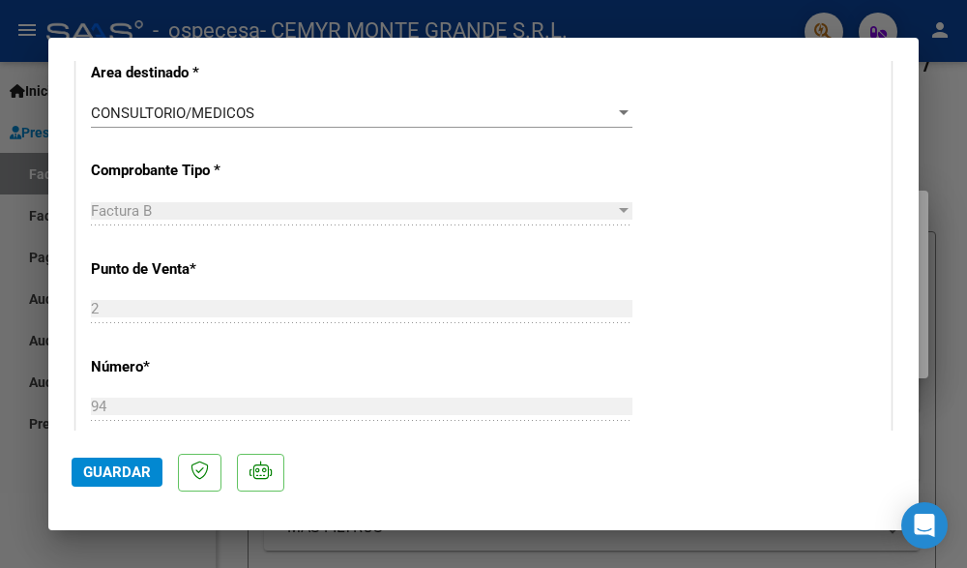
click at [31, 58] on div at bounding box center [483, 284] width 967 height 568
type input "$ 0,00"
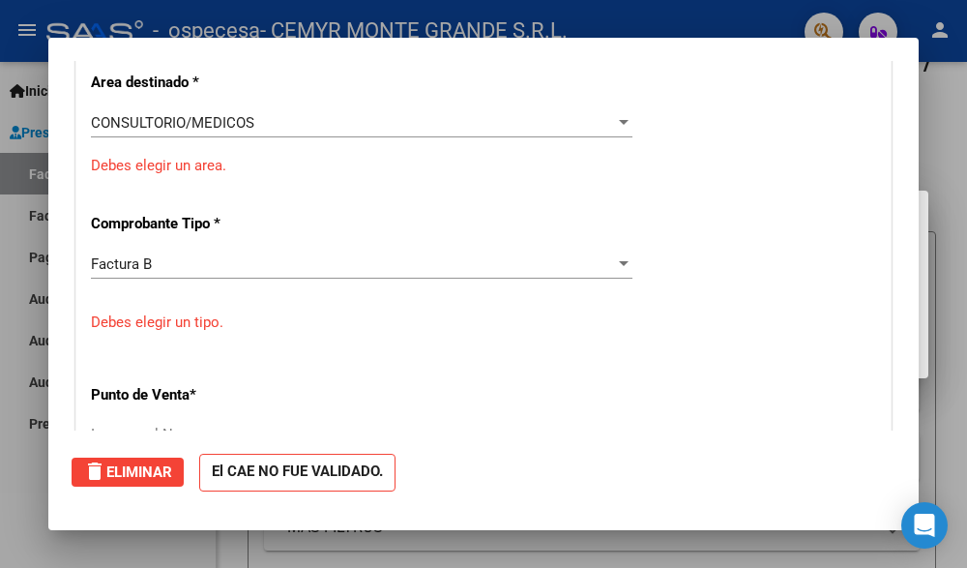
scroll to position [0, 0]
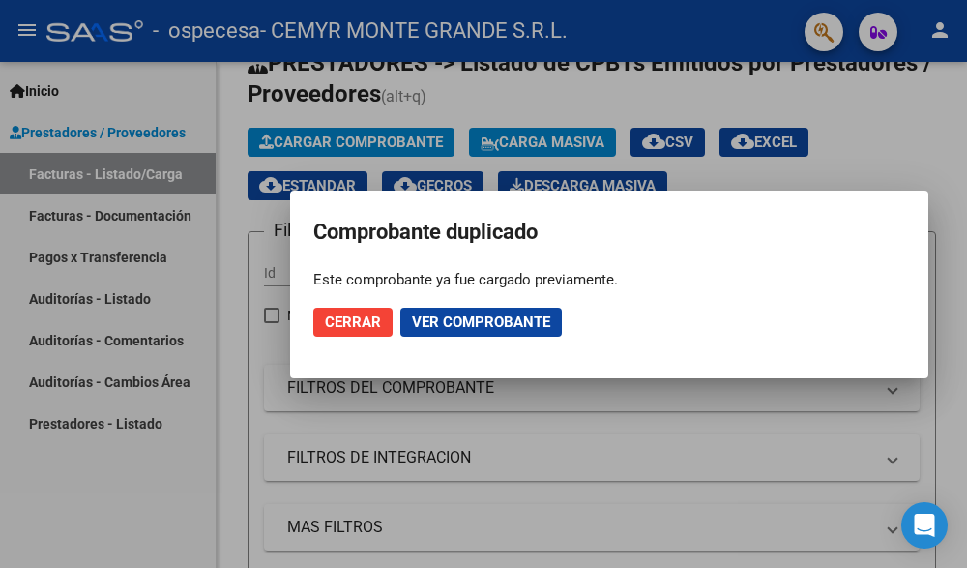
click at [366, 320] on span "Cerrar" at bounding box center [353, 321] width 56 height 17
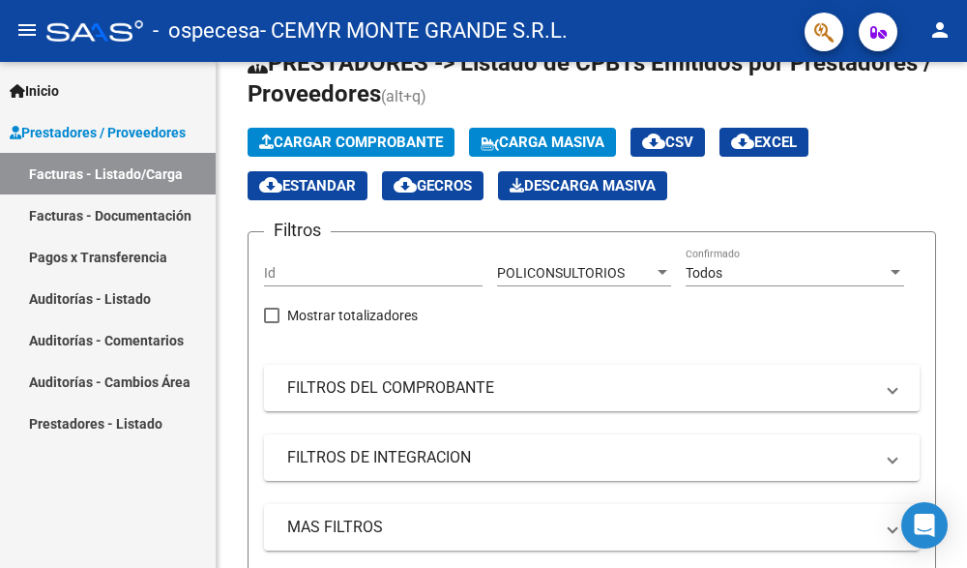
click at [142, 219] on link "Facturas - Documentación" at bounding box center [108, 215] width 216 height 42
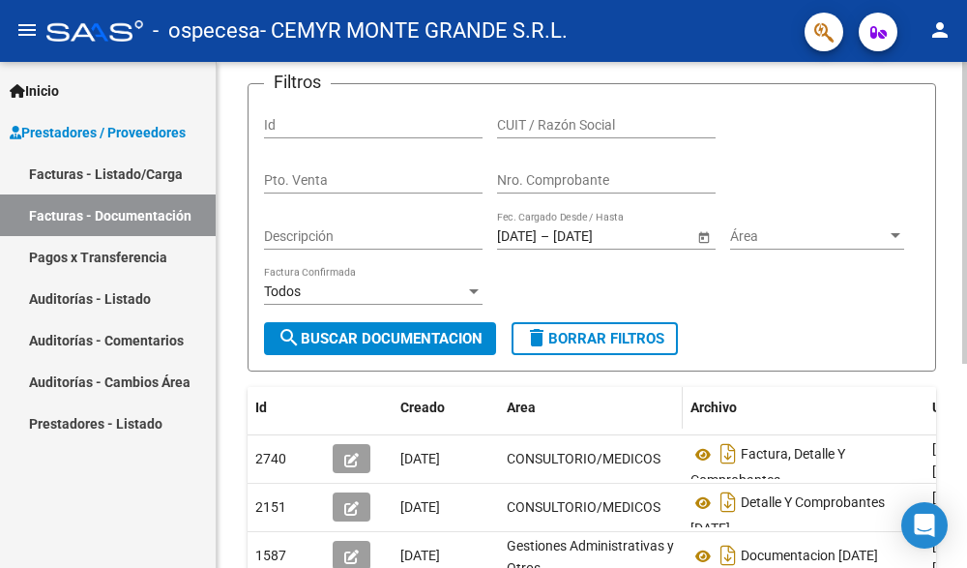
scroll to position [247, 0]
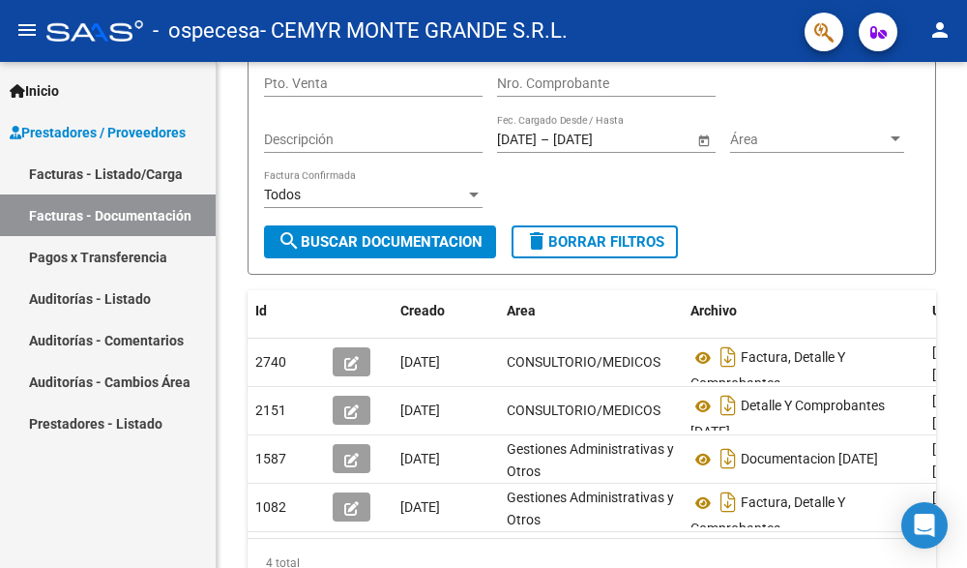
click at [90, 296] on link "Auditorías - Listado" at bounding box center [108, 298] width 216 height 42
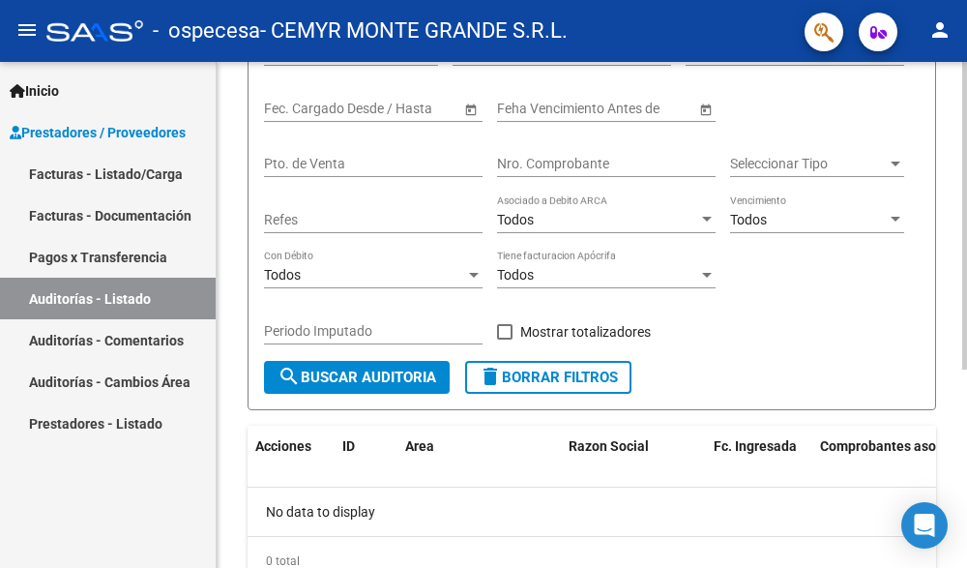
scroll to position [326, 0]
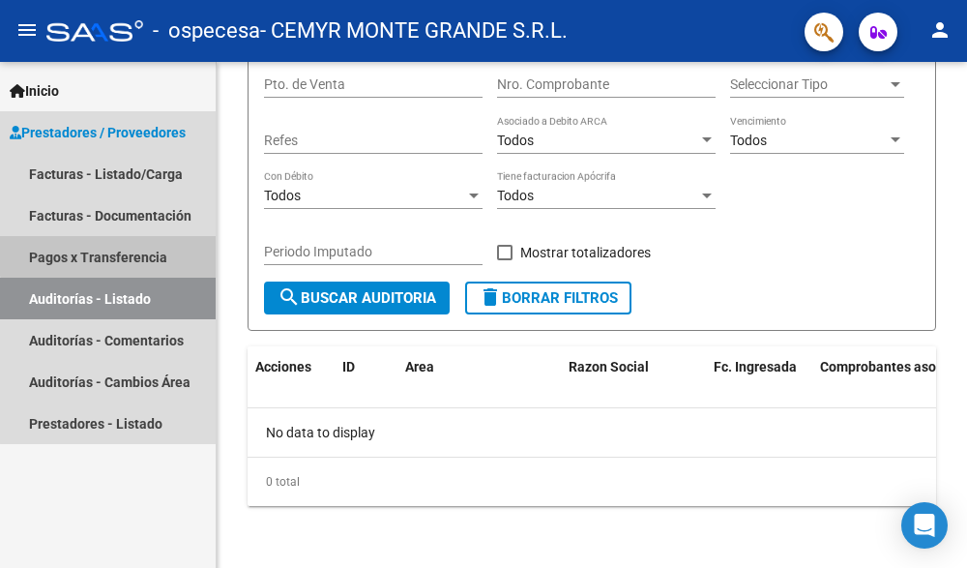
click at [155, 246] on link "Pagos x Transferencia" at bounding box center [108, 257] width 216 height 42
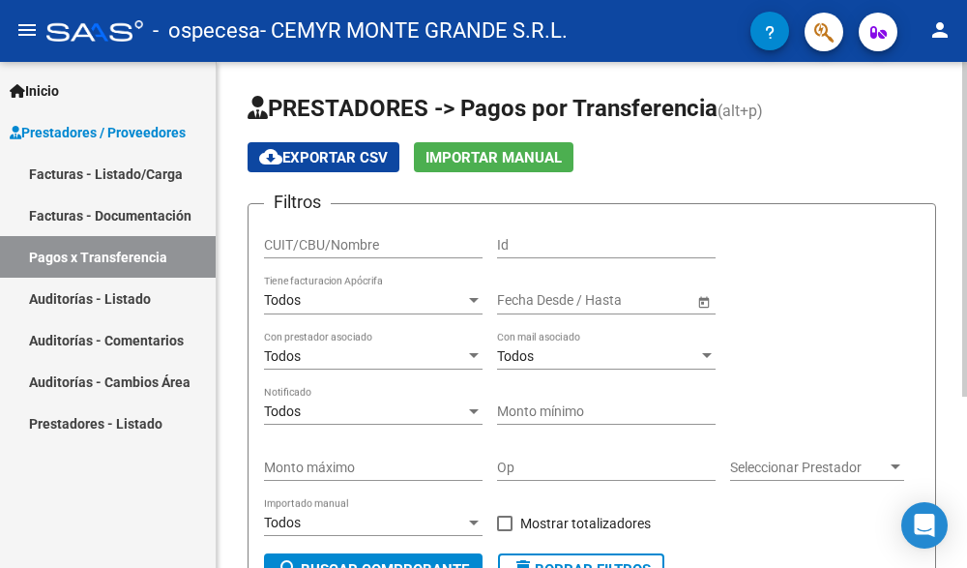
click at [306, 248] on input "CUIT/CBU/Nombre" at bounding box center [373, 245] width 219 height 16
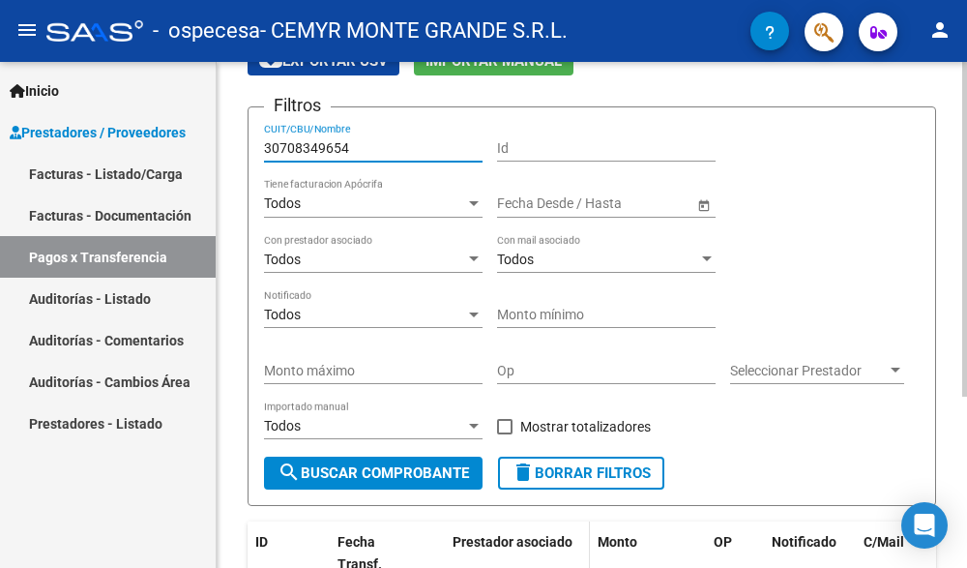
scroll to position [193, 0]
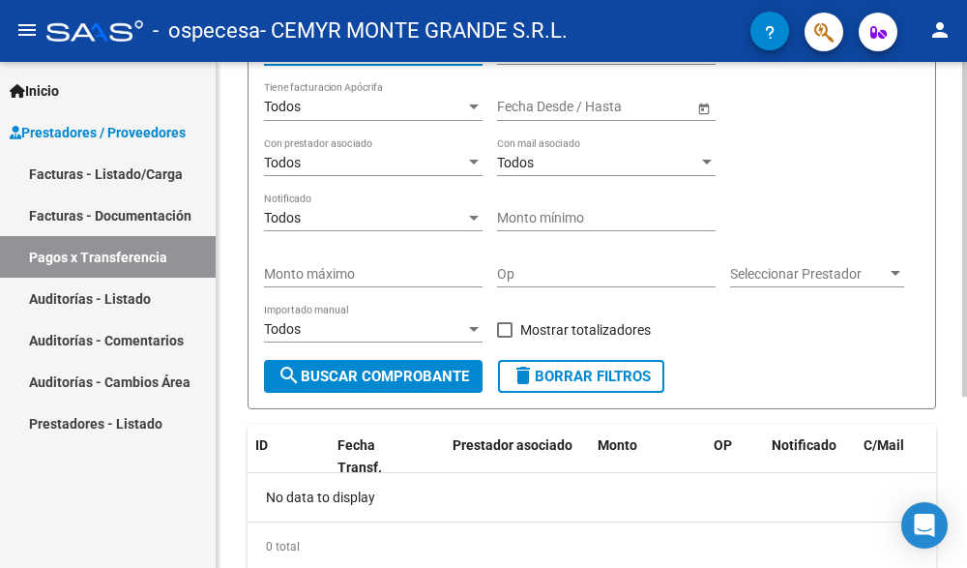
type input "30708349654"
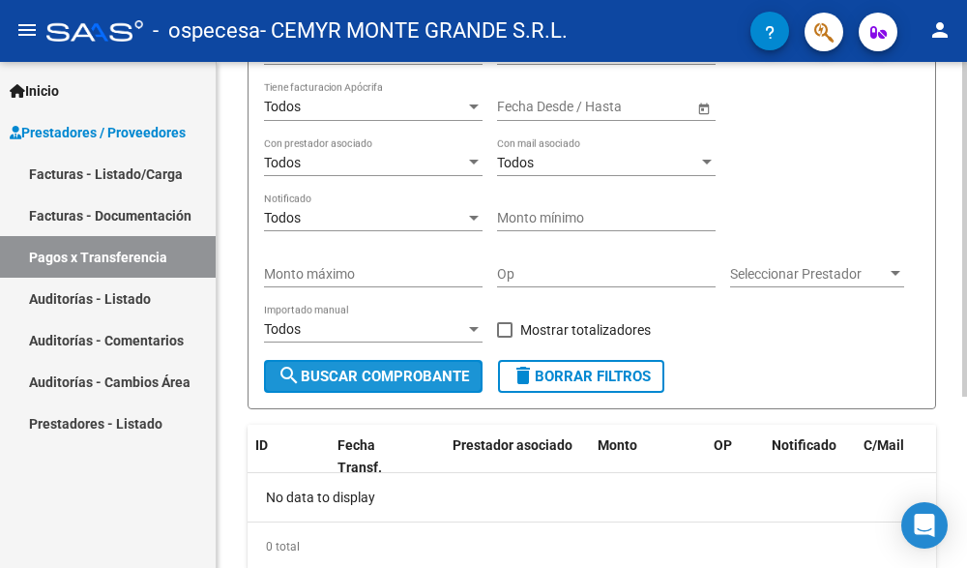
click at [397, 383] on span "search Buscar Comprobante" at bounding box center [372, 375] width 191 height 17
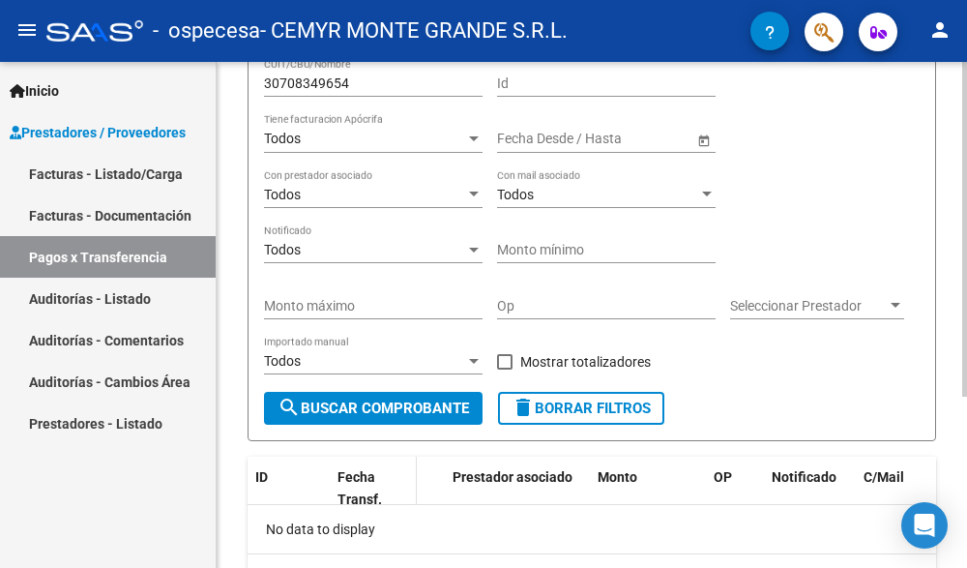
scroll to position [65, 0]
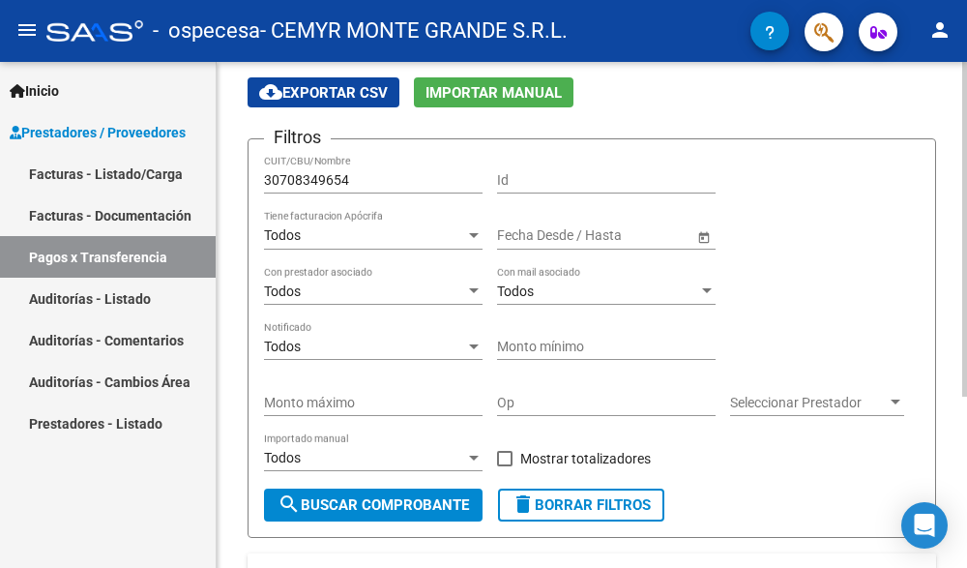
click at [707, 242] on span "Open calendar" at bounding box center [704, 236] width 46 height 46
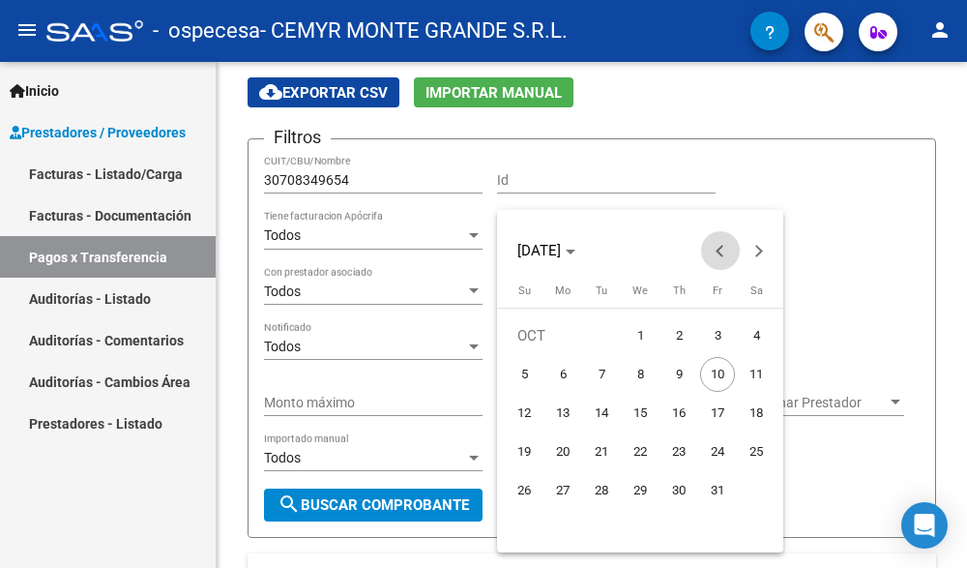
click at [724, 257] on span "Previous month" at bounding box center [720, 250] width 39 height 39
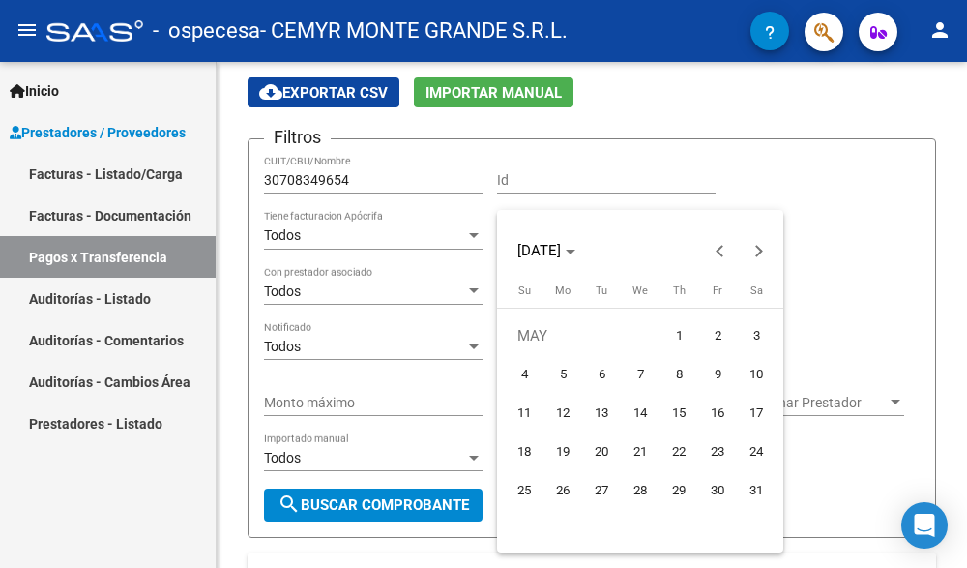
click at [673, 327] on span "1" at bounding box center [678, 335] width 35 height 35
type input "[DATE]"
click at [827, 489] on div at bounding box center [483, 284] width 967 height 568
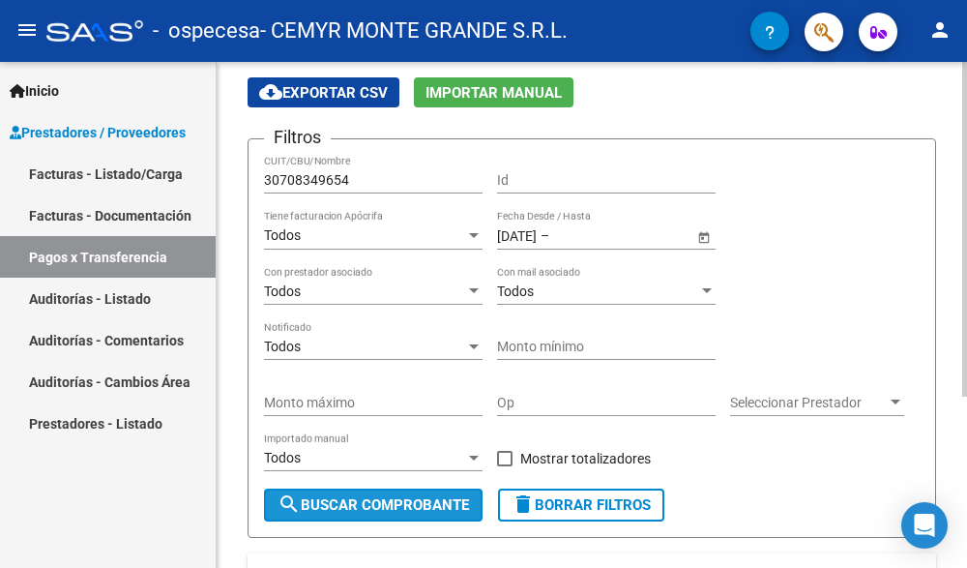
click at [422, 500] on span "search Buscar Comprobante" at bounding box center [372, 504] width 191 height 17
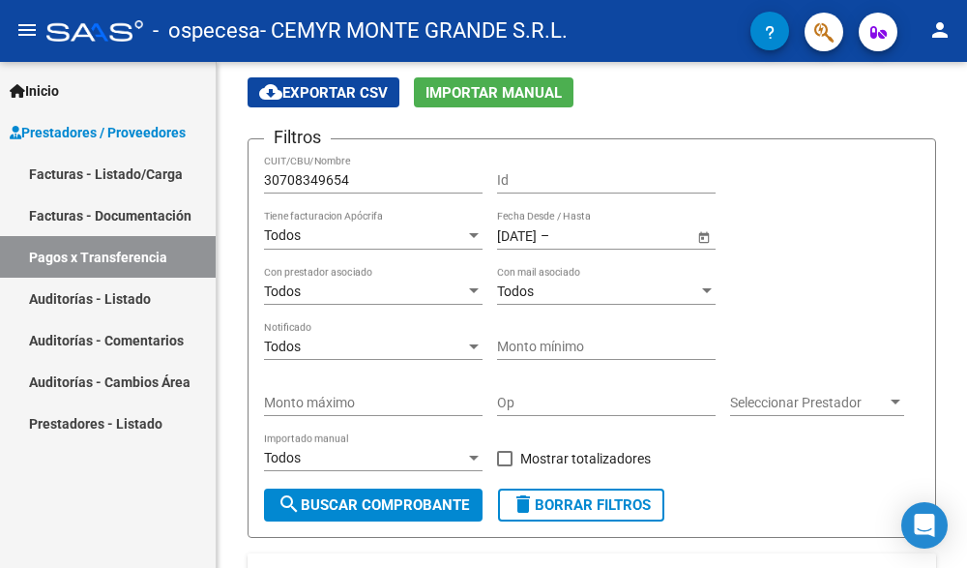
click at [135, 296] on link "Auditorías - Listado" at bounding box center [108, 298] width 216 height 42
